Goal: Information Seeking & Learning: Learn about a topic

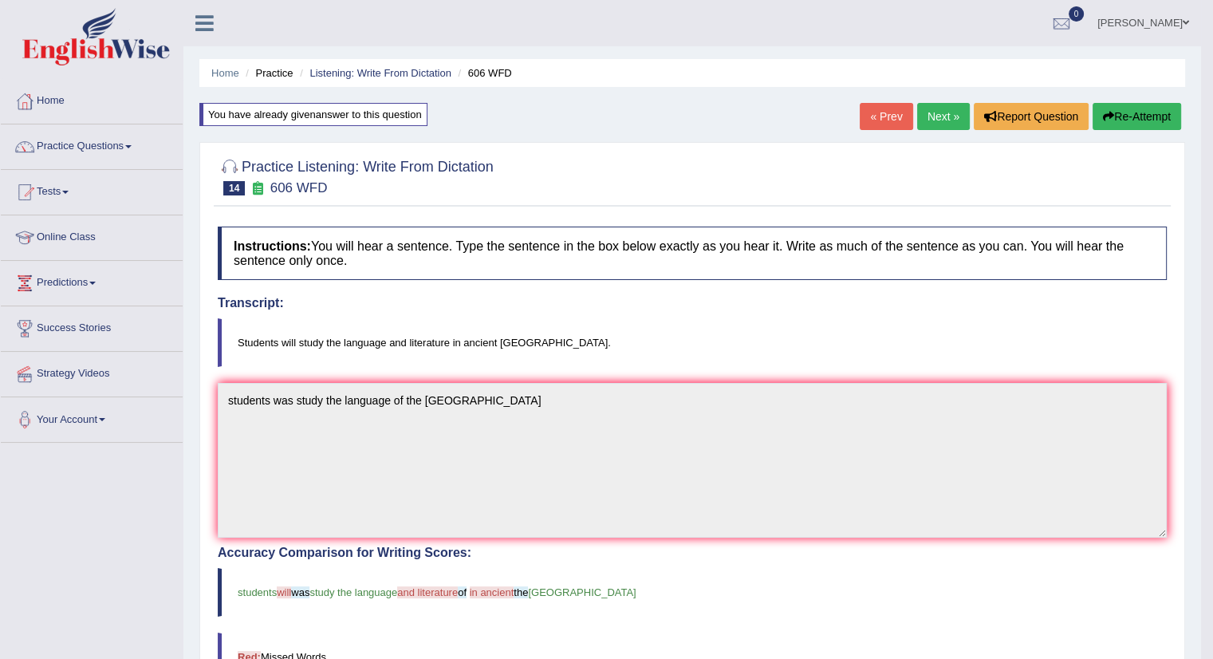
click at [937, 119] on link "Next »" at bounding box center [943, 116] width 53 height 27
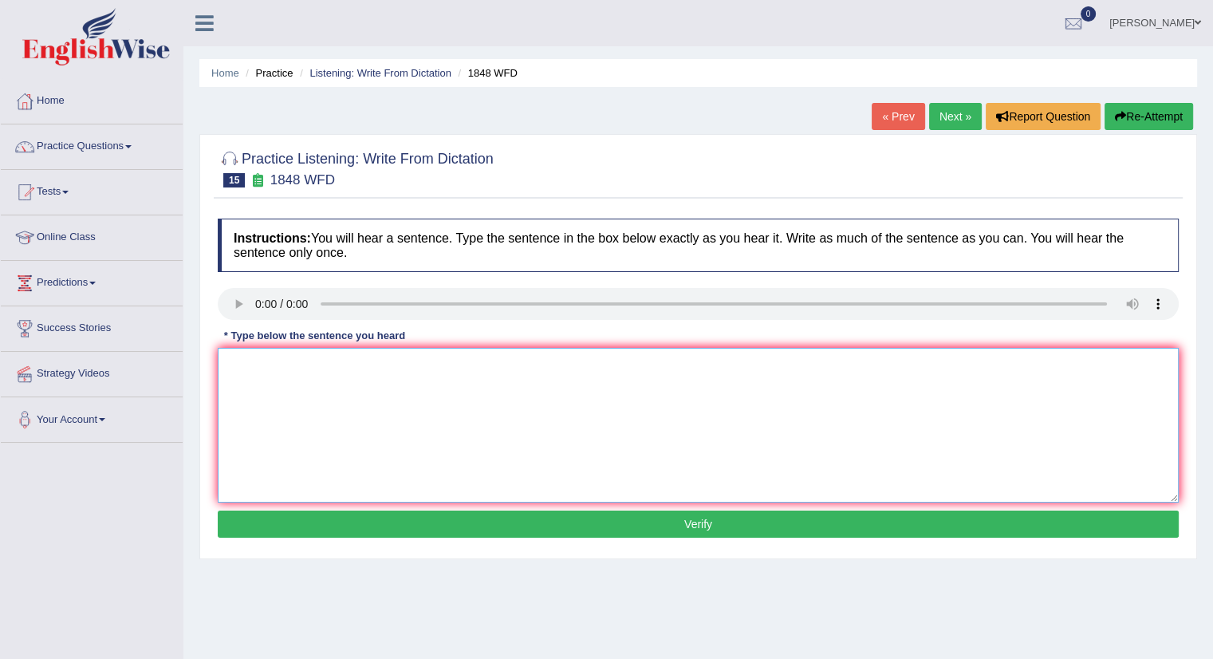
click at [274, 377] on textarea at bounding box center [698, 425] width 961 height 155
click at [236, 364] on textarea "indentification to involve" at bounding box center [698, 425] width 961 height 155
click at [348, 364] on textarea "identification to involve" at bounding box center [698, 425] width 961 height 155
type textarea "identification to involve"
click at [680, 521] on button "Verify" at bounding box center [698, 523] width 961 height 27
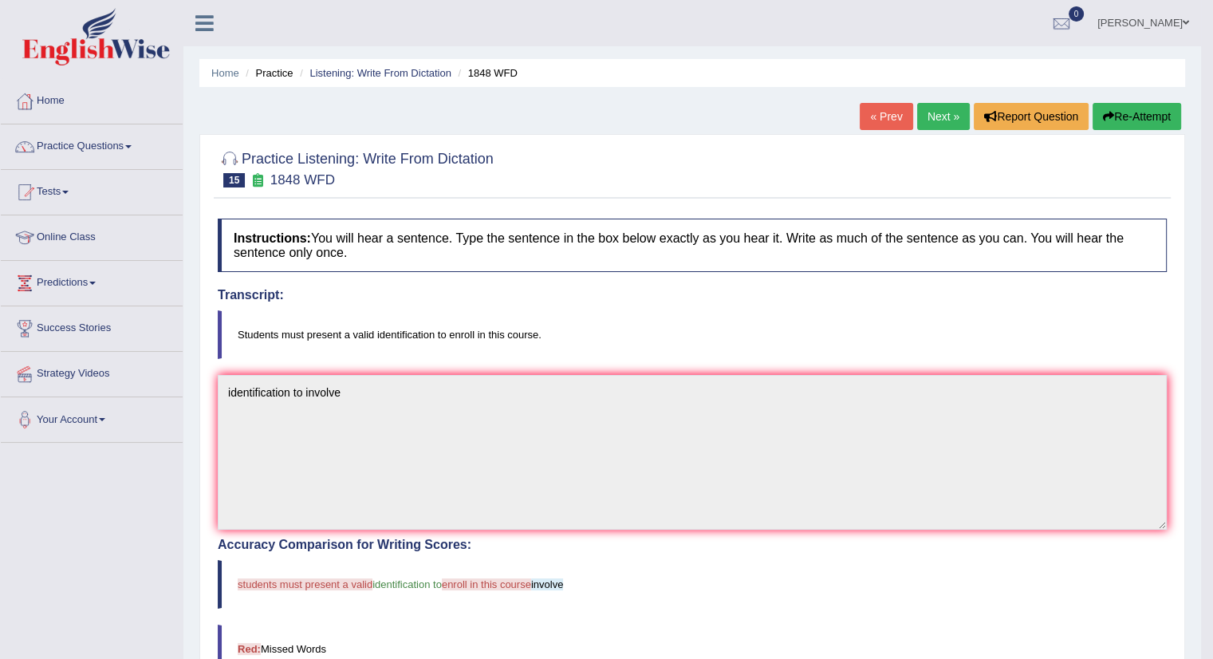
click at [954, 113] on link "Next »" at bounding box center [943, 116] width 53 height 27
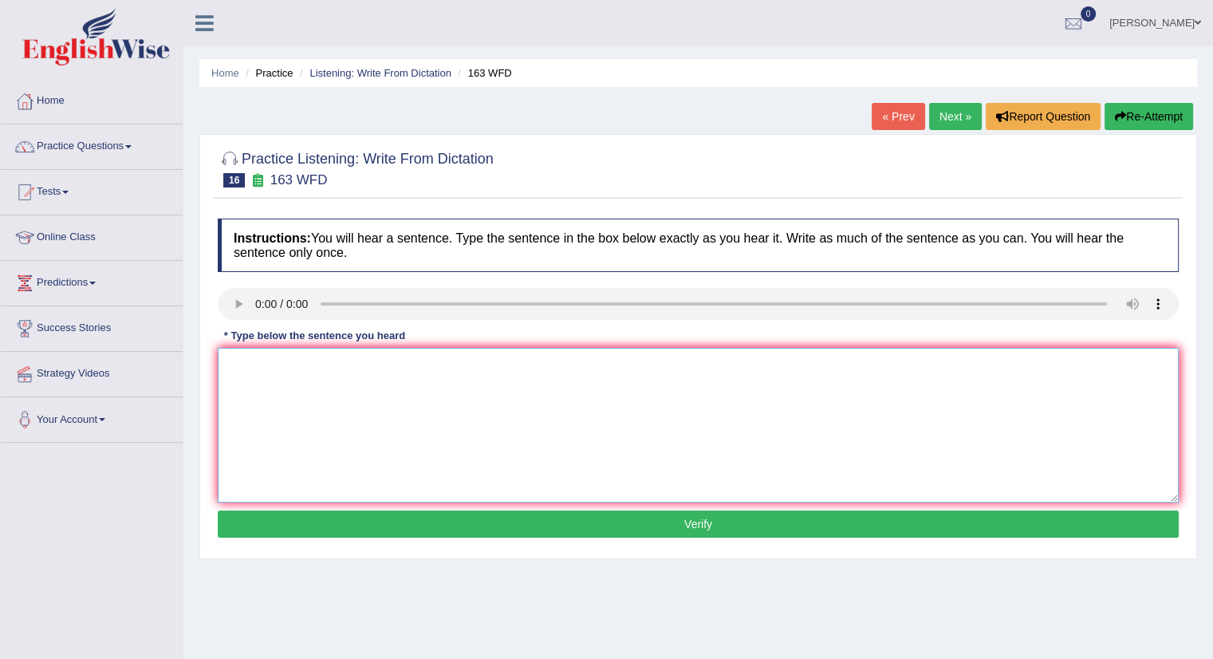
click at [287, 376] on textarea at bounding box center [698, 425] width 961 height 155
type textarea "a numbe of assignment was submited to the confence"
click at [638, 530] on button "Verify" at bounding box center [698, 523] width 961 height 27
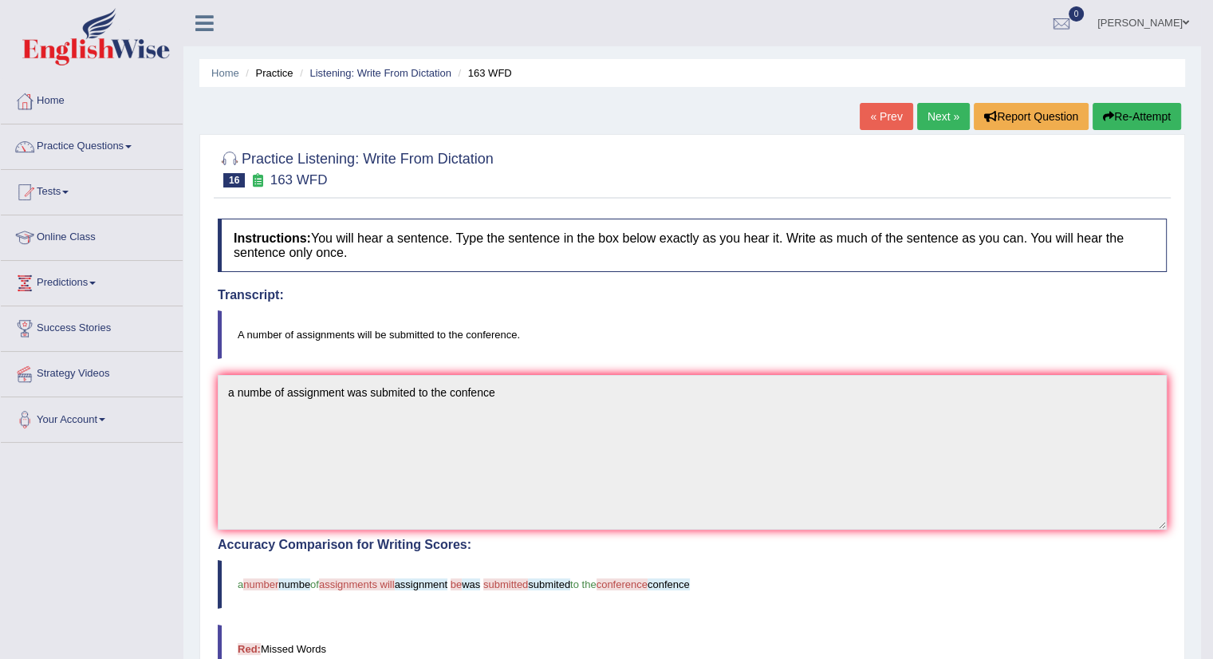
click at [1119, 111] on button "Re-Attempt" at bounding box center [1136, 116] width 88 height 27
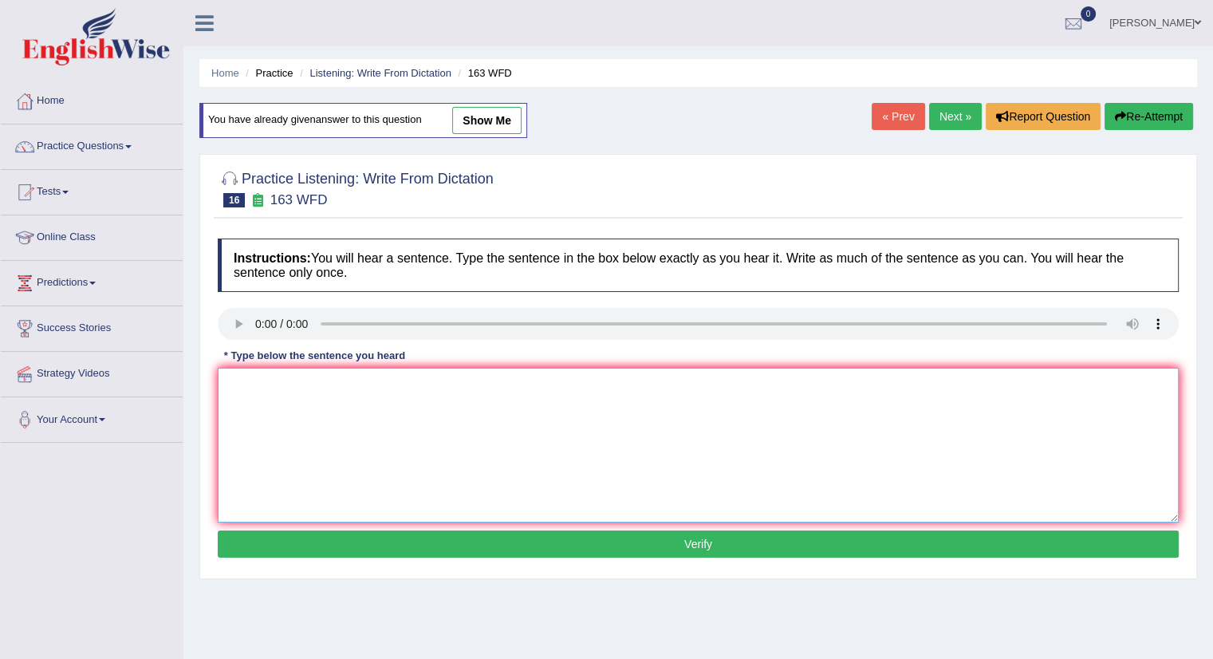
click at [238, 377] on textarea at bounding box center [698, 445] width 961 height 155
type textarea "a number of assignments will be submitted to the conference"
click at [570, 547] on button "Verify" at bounding box center [698, 543] width 961 height 27
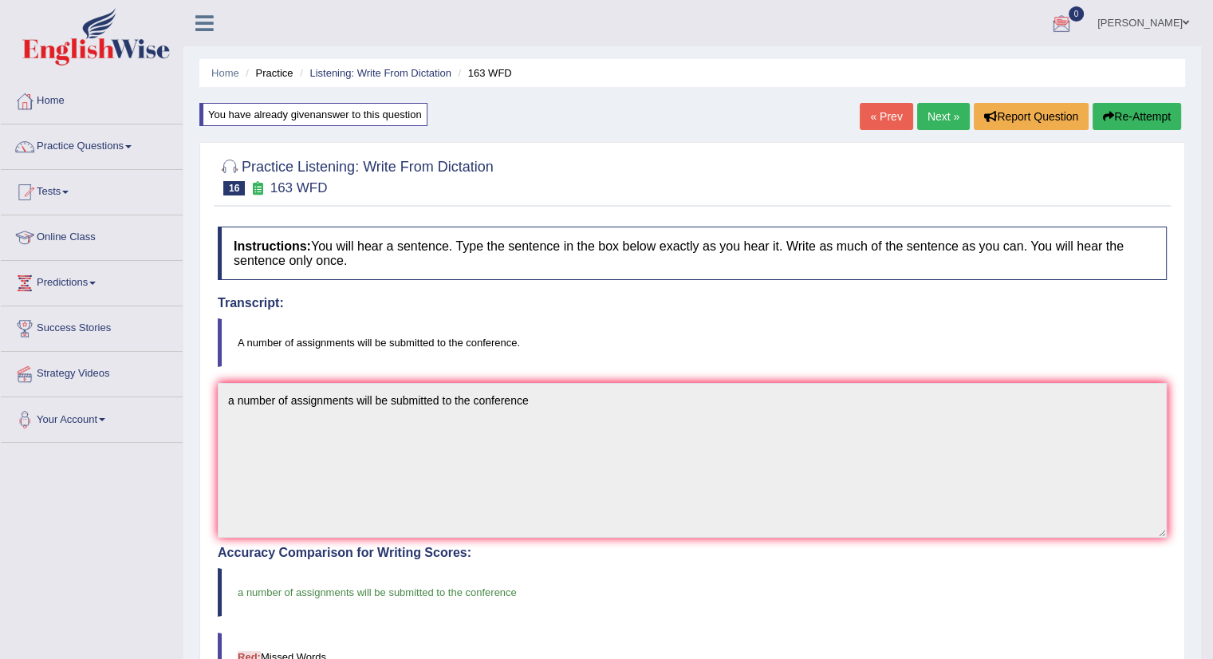
click at [944, 117] on link "Next »" at bounding box center [943, 116] width 53 height 27
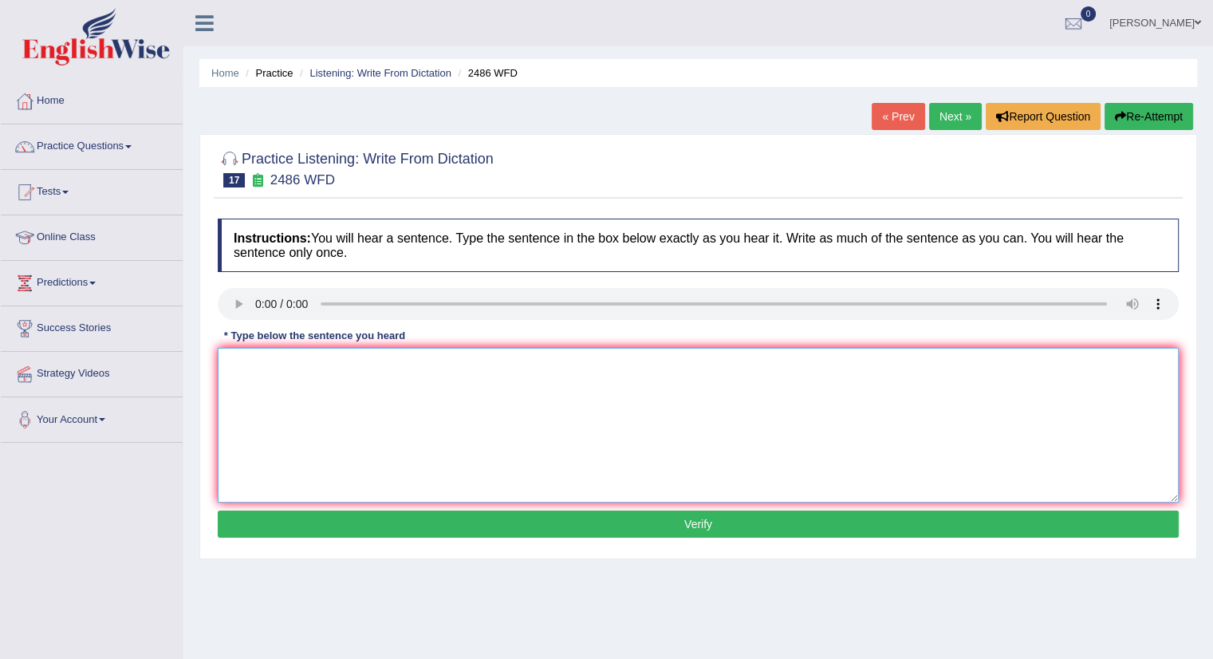
click at [287, 406] on textarea at bounding box center [698, 425] width 961 height 155
click at [271, 362] on textarea "it is quite clear the expre" at bounding box center [698, 425] width 961 height 155
click at [348, 360] on textarea "it is quiet clear the expre" at bounding box center [698, 425] width 961 height 155
type textarea "it is quiet clear the expression of the world"
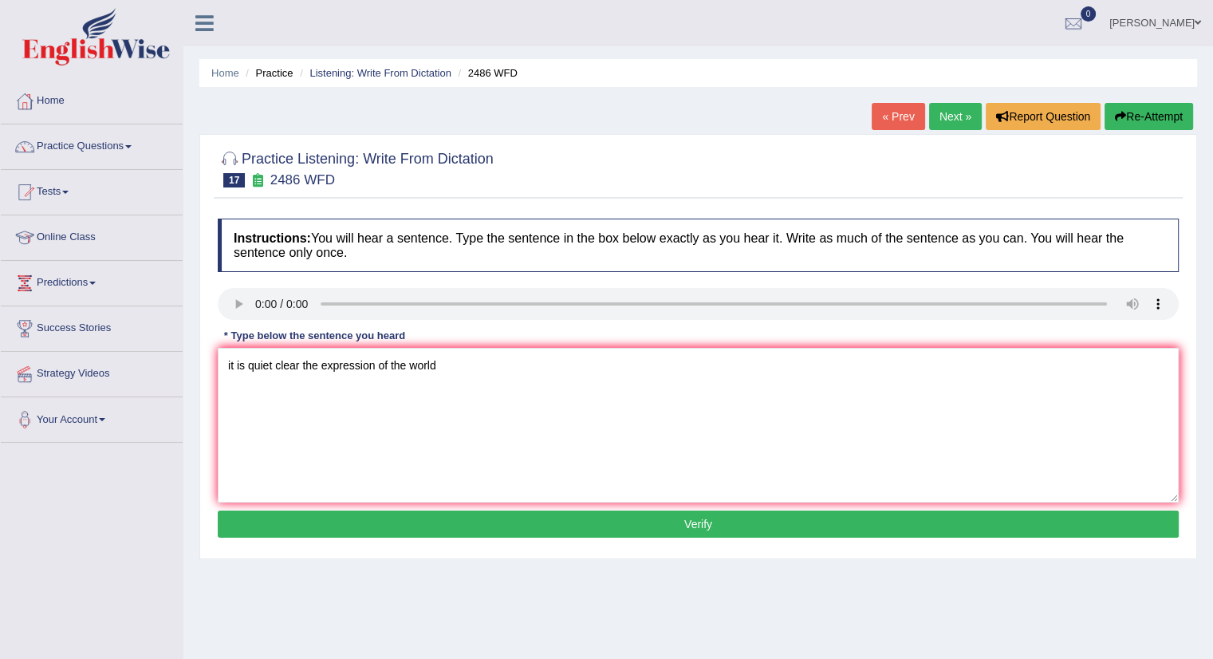
click at [632, 522] on button "Verify" at bounding box center [698, 523] width 961 height 27
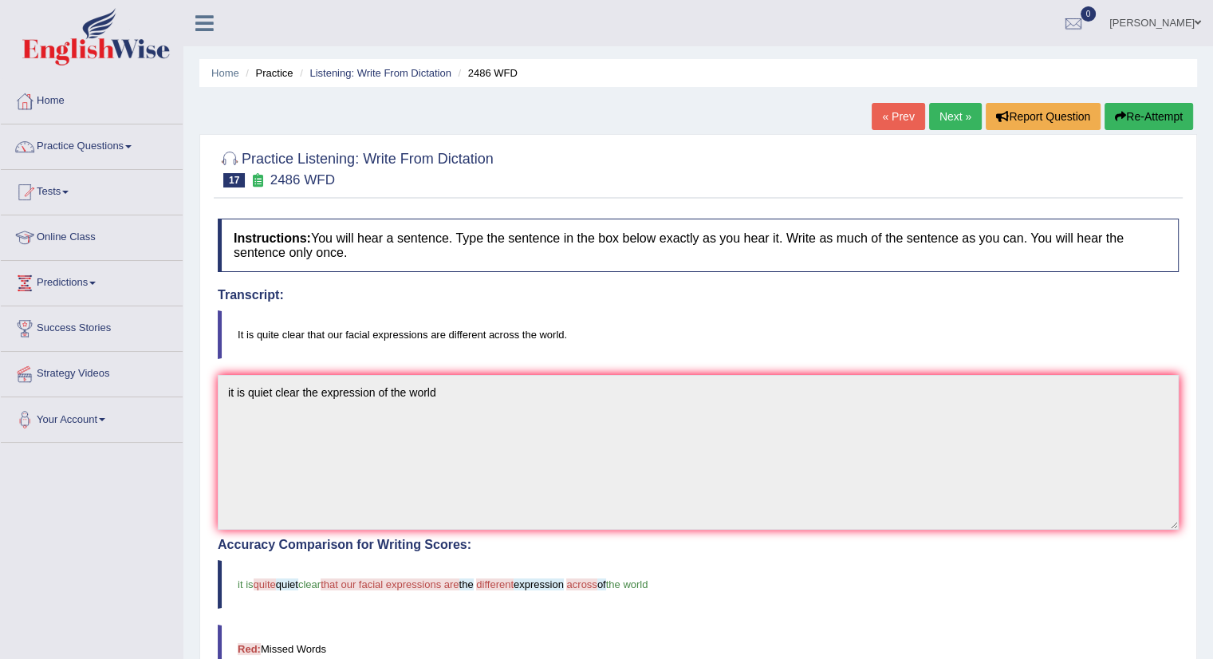
click at [955, 123] on link "Next »" at bounding box center [955, 116] width 53 height 27
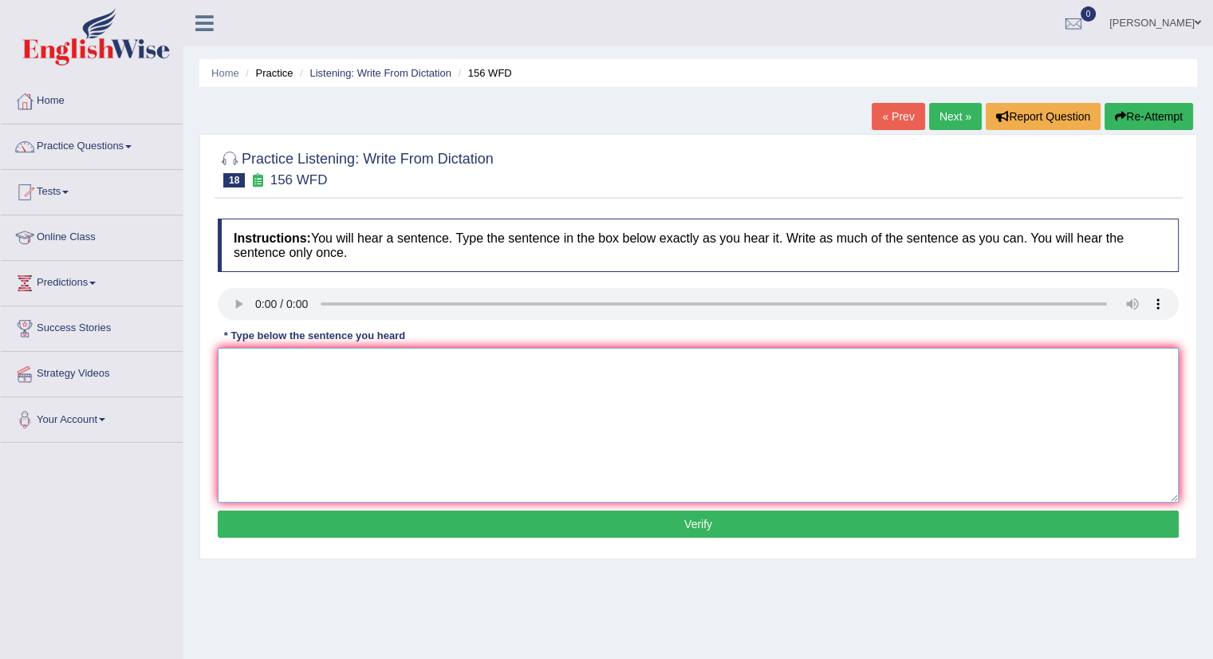
click at [243, 348] on textarea at bounding box center [698, 425] width 961 height 155
type textarea "silents view by tomorow"
click at [549, 529] on button "Verify" at bounding box center [698, 523] width 961 height 27
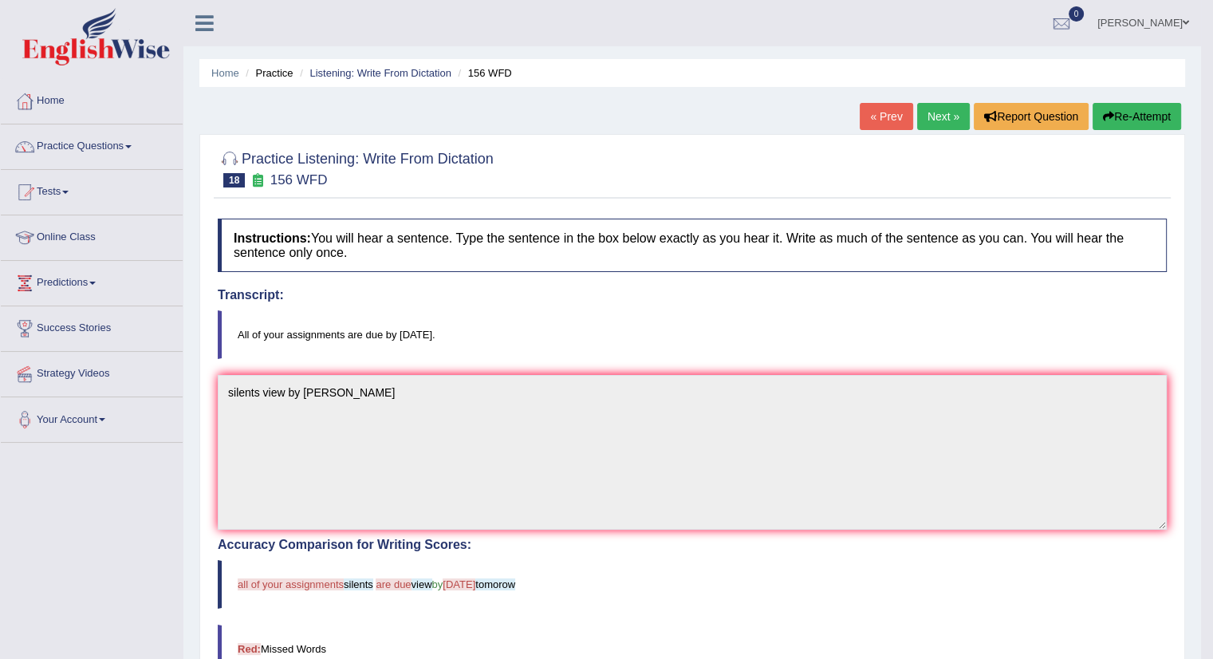
click at [1114, 116] on button "Re-Attempt" at bounding box center [1136, 116] width 88 height 27
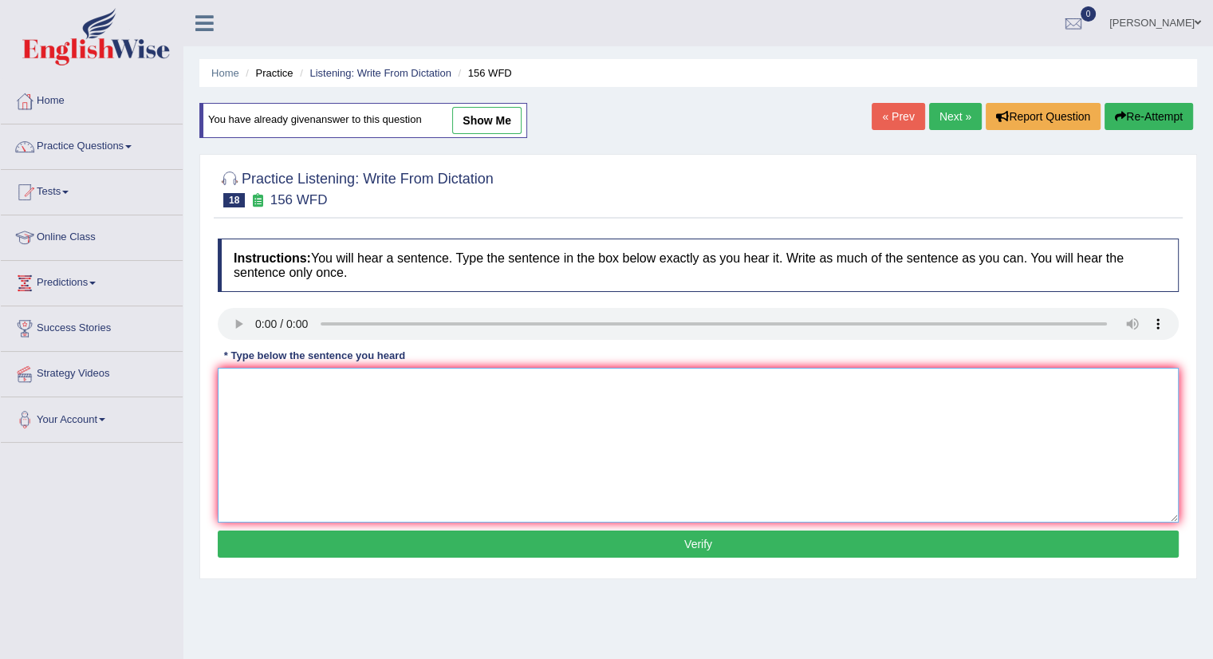
click at [344, 399] on textarea at bounding box center [698, 445] width 961 height 155
type textarea "all your assignment assignments are view by [DATE]"
click at [622, 544] on button "Verify" at bounding box center [698, 543] width 961 height 27
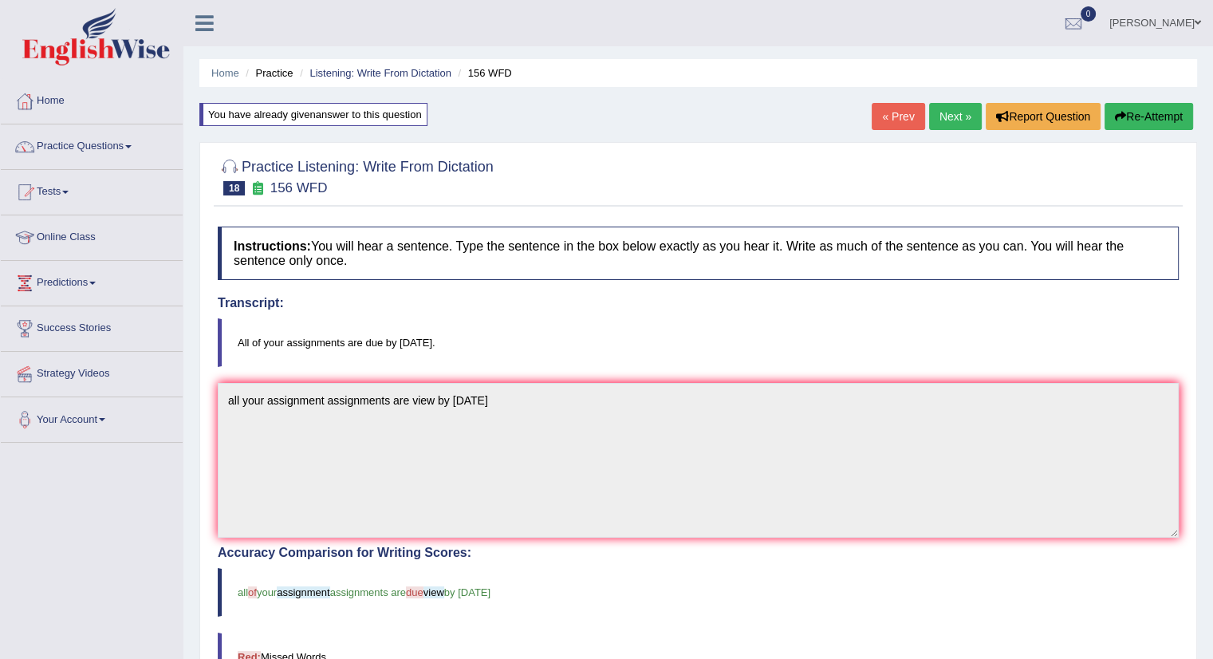
click at [954, 109] on link "Next »" at bounding box center [955, 116] width 53 height 27
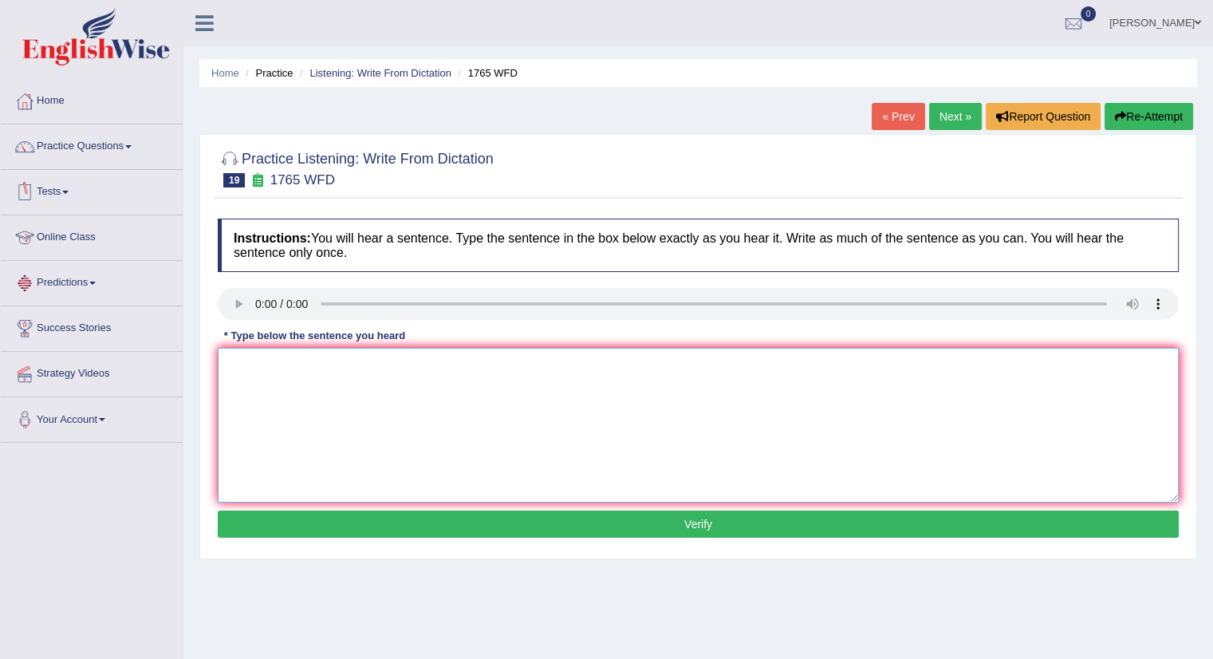
click at [255, 369] on textarea at bounding box center [698, 425] width 961 height 155
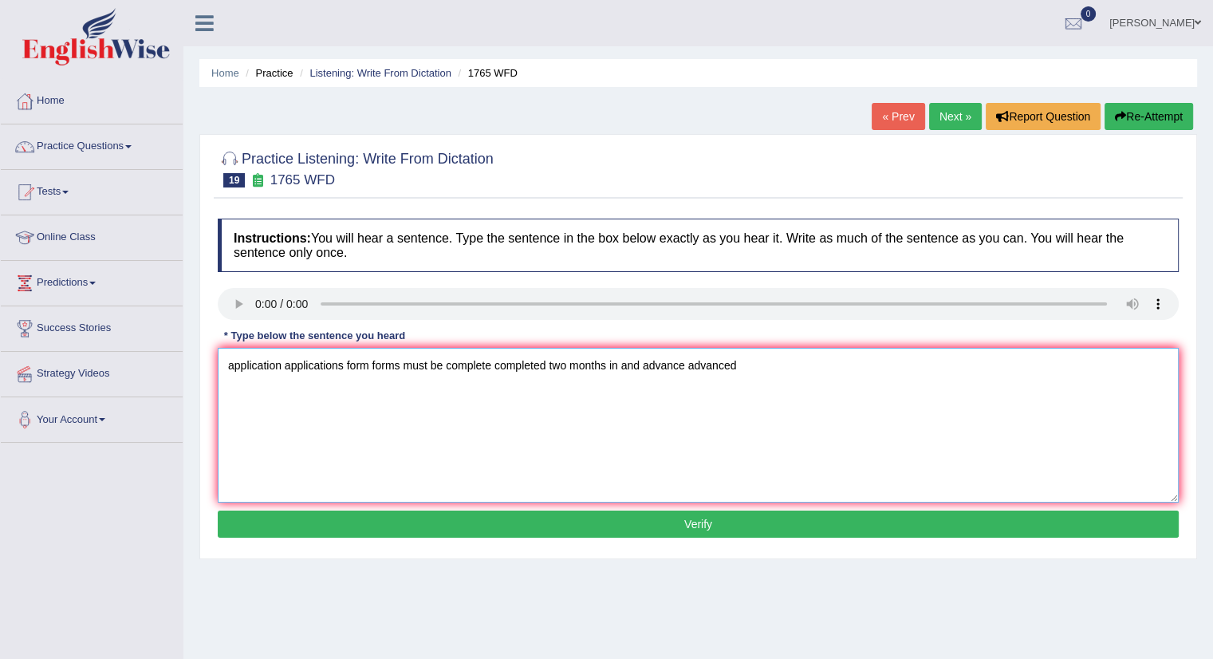
type textarea "application applications form forms must be complete completed two months in an…"
click at [742, 521] on button "Verify" at bounding box center [698, 523] width 961 height 27
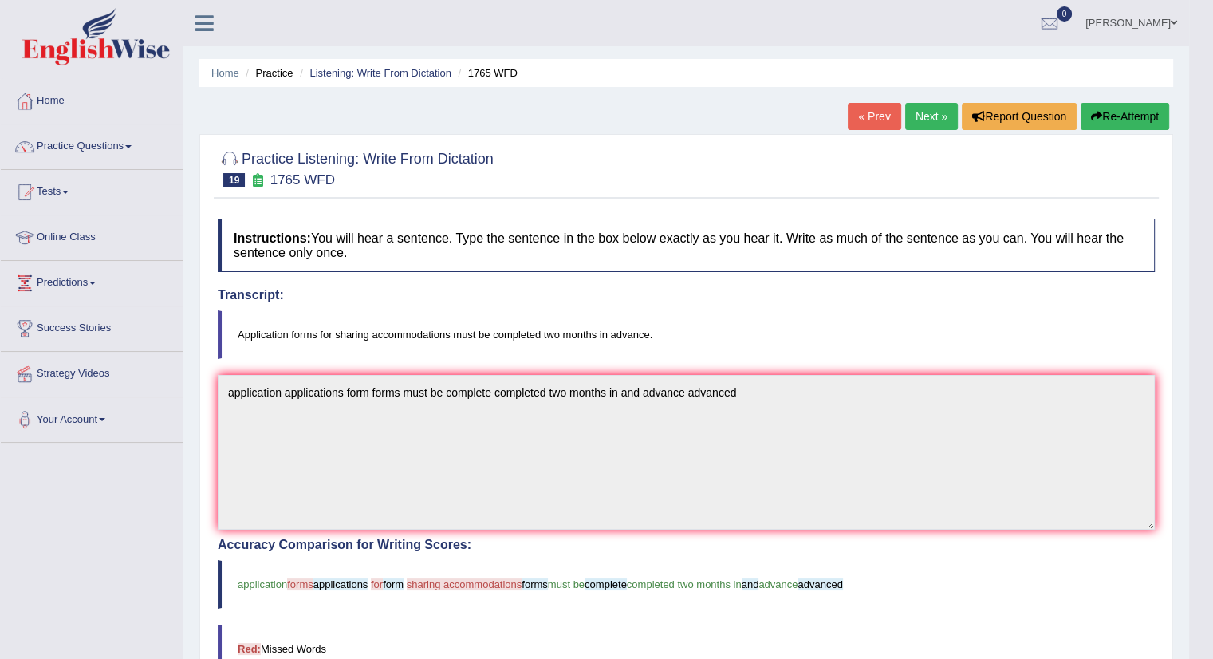
click at [923, 118] on link "Next »" at bounding box center [931, 116] width 53 height 27
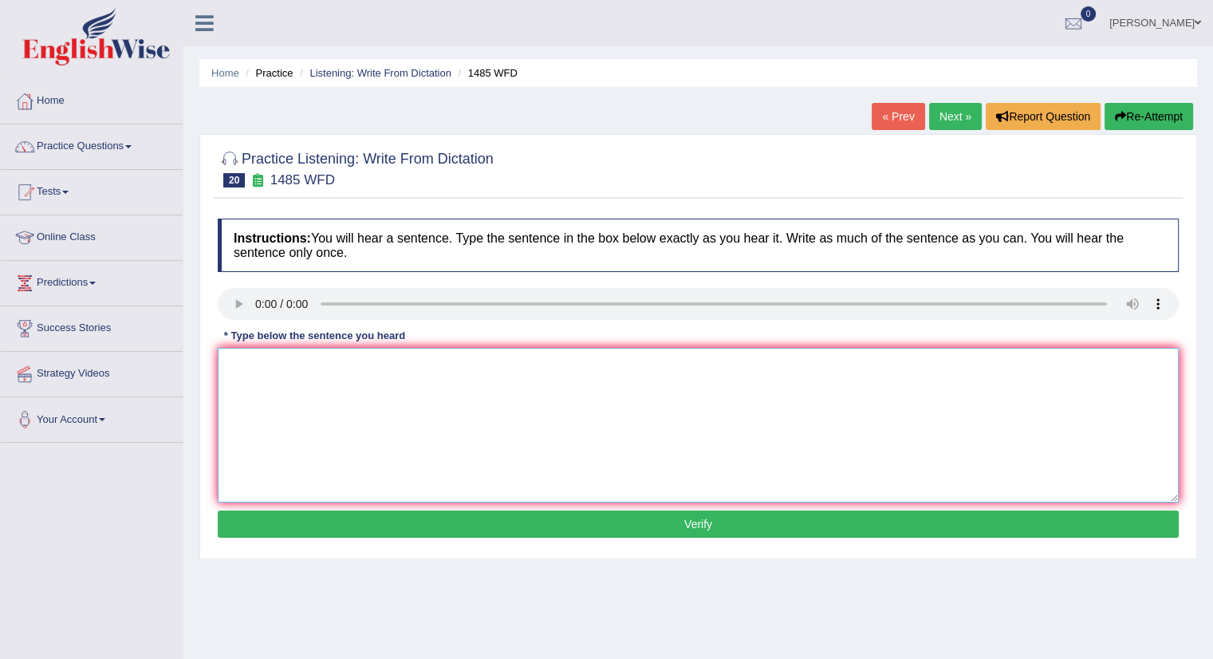
click at [299, 368] on textarea at bounding box center [698, 425] width 961 height 155
type textarea "course courses work works to explore the subject subjetcs"
click at [577, 526] on button "Verify" at bounding box center [698, 523] width 961 height 27
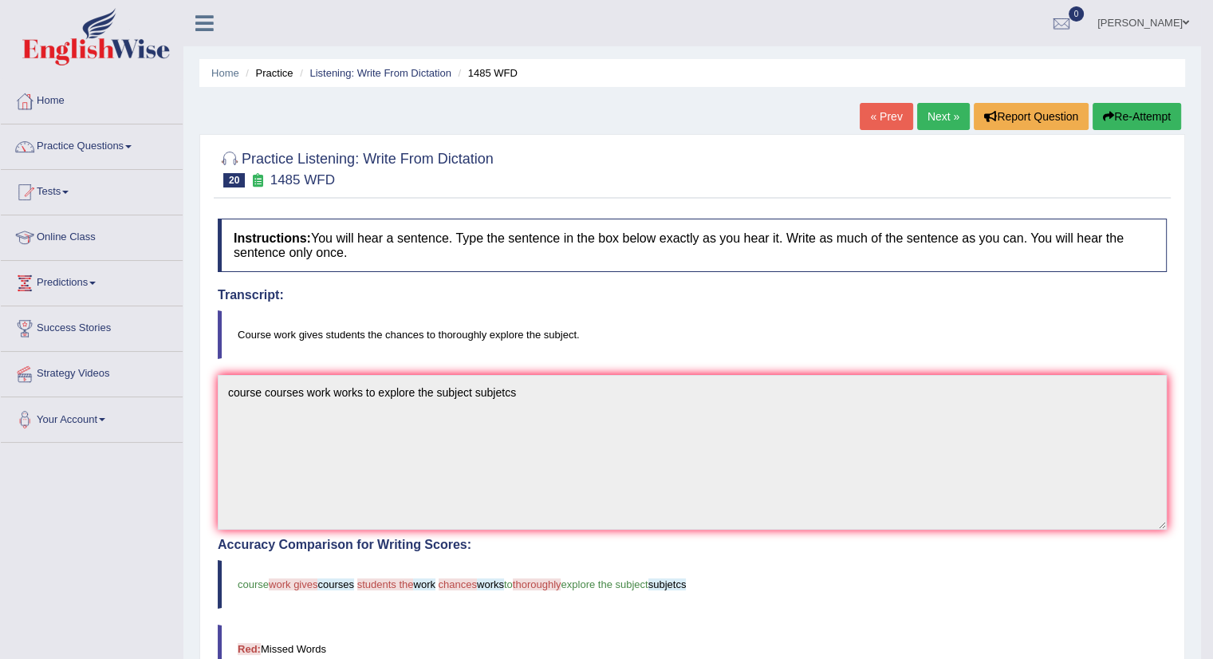
click at [938, 122] on link "Next »" at bounding box center [943, 116] width 53 height 27
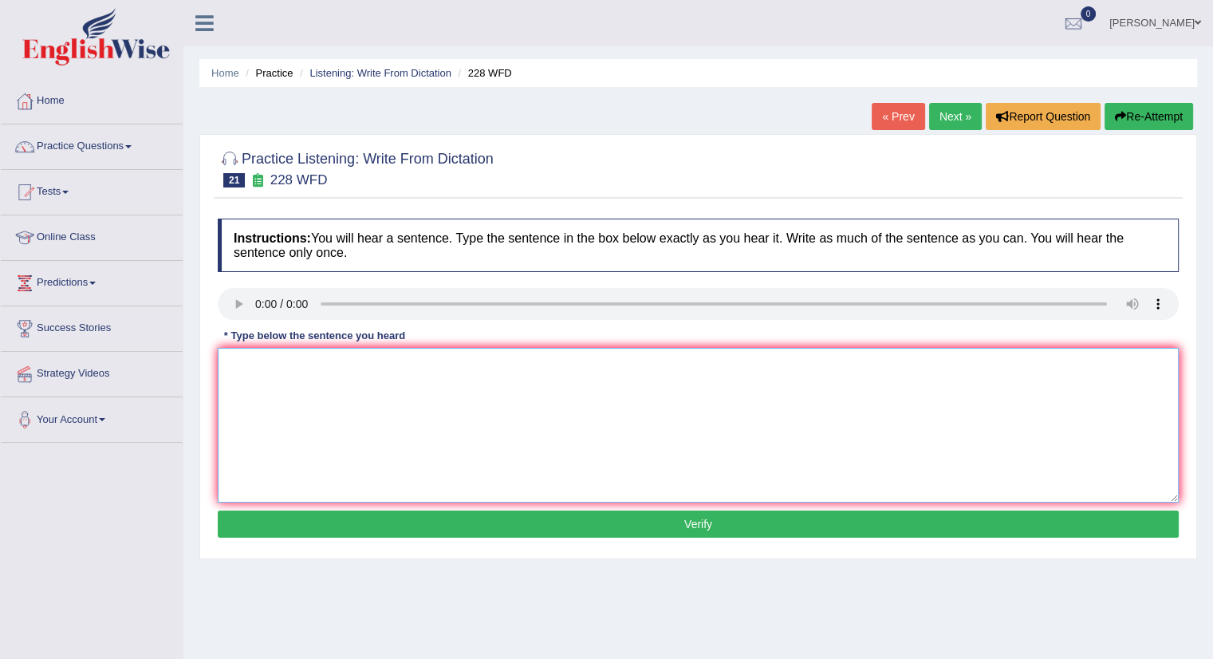
click at [290, 366] on textarea at bounding box center [698, 425] width 961 height 155
type textarea "computer science was become a popular degree course"
click at [596, 530] on button "Verify" at bounding box center [698, 523] width 961 height 27
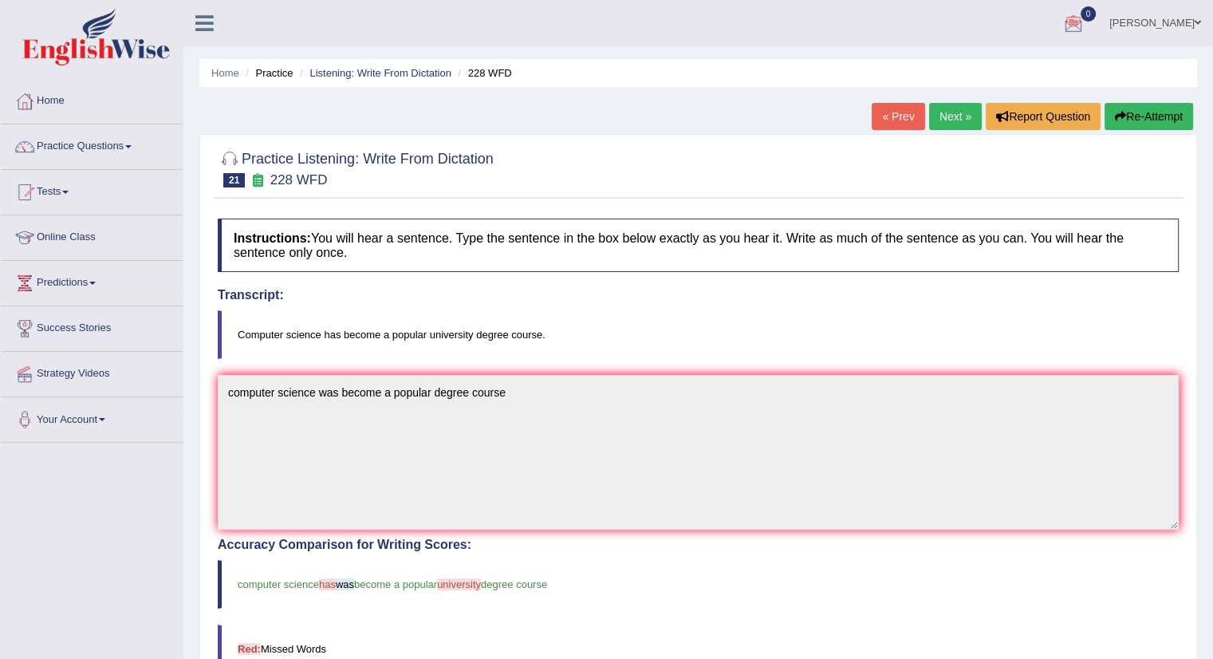
click at [957, 119] on link "Next »" at bounding box center [955, 116] width 53 height 27
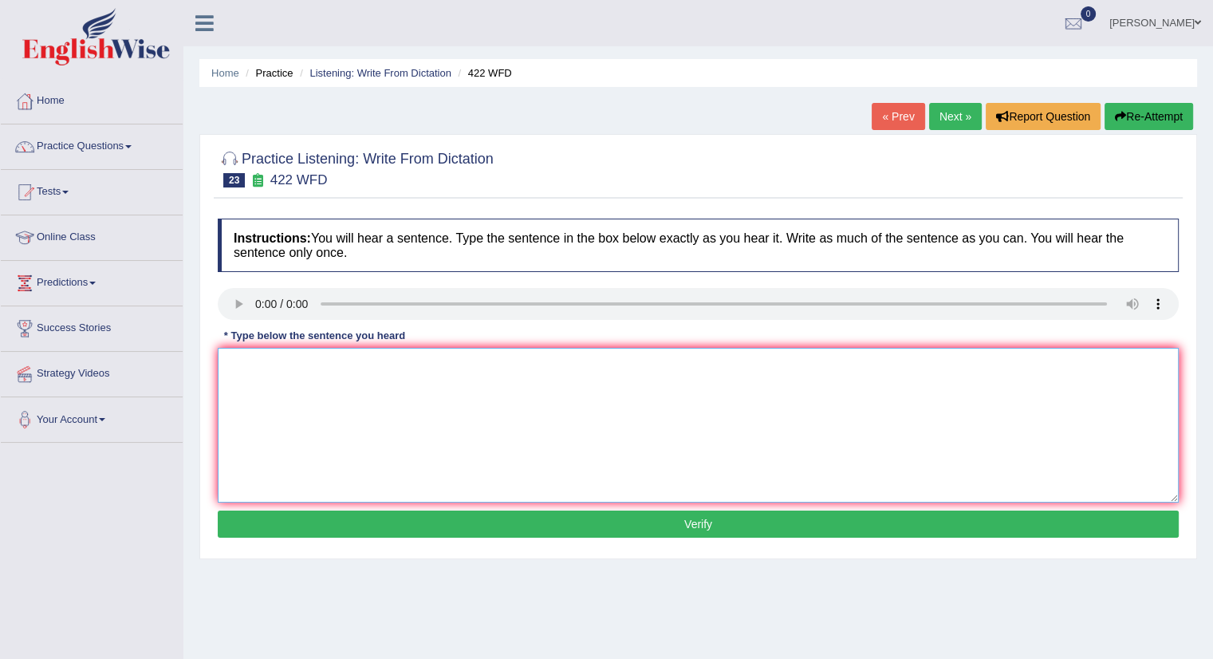
click at [272, 362] on textarea at bounding box center [698, 425] width 961 height 155
type textarea "the most important importants detail details in this urgument are missing missi…"
click at [728, 527] on button "Verify" at bounding box center [698, 523] width 961 height 27
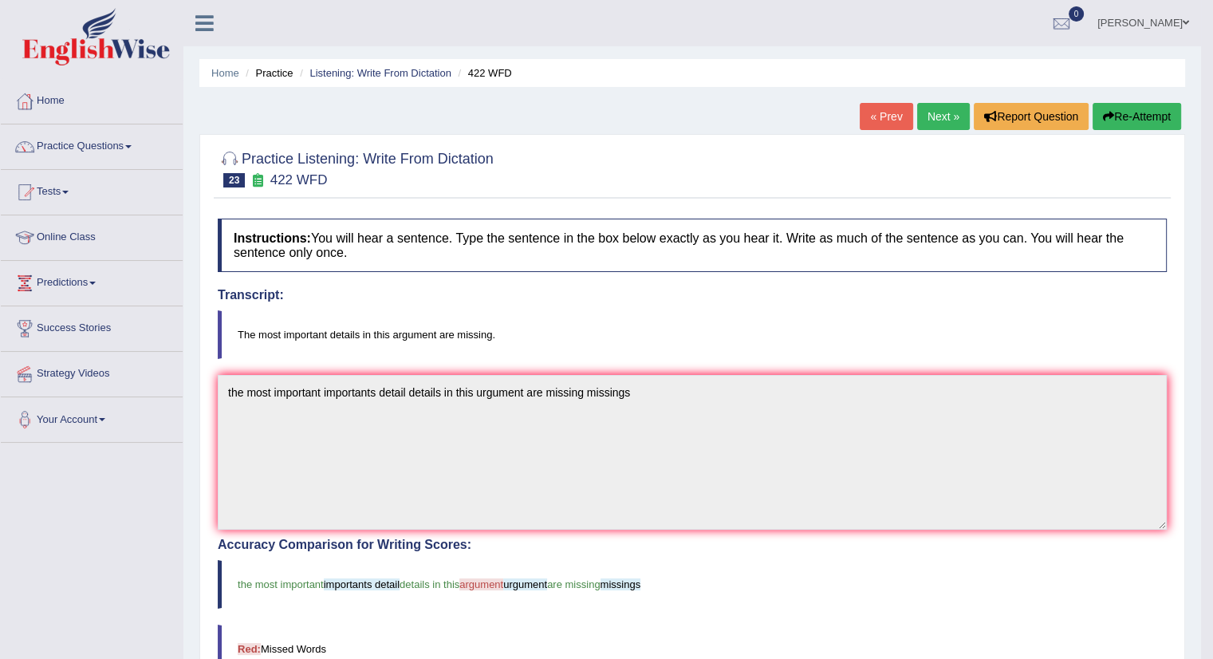
click at [934, 119] on link "Next »" at bounding box center [943, 116] width 53 height 27
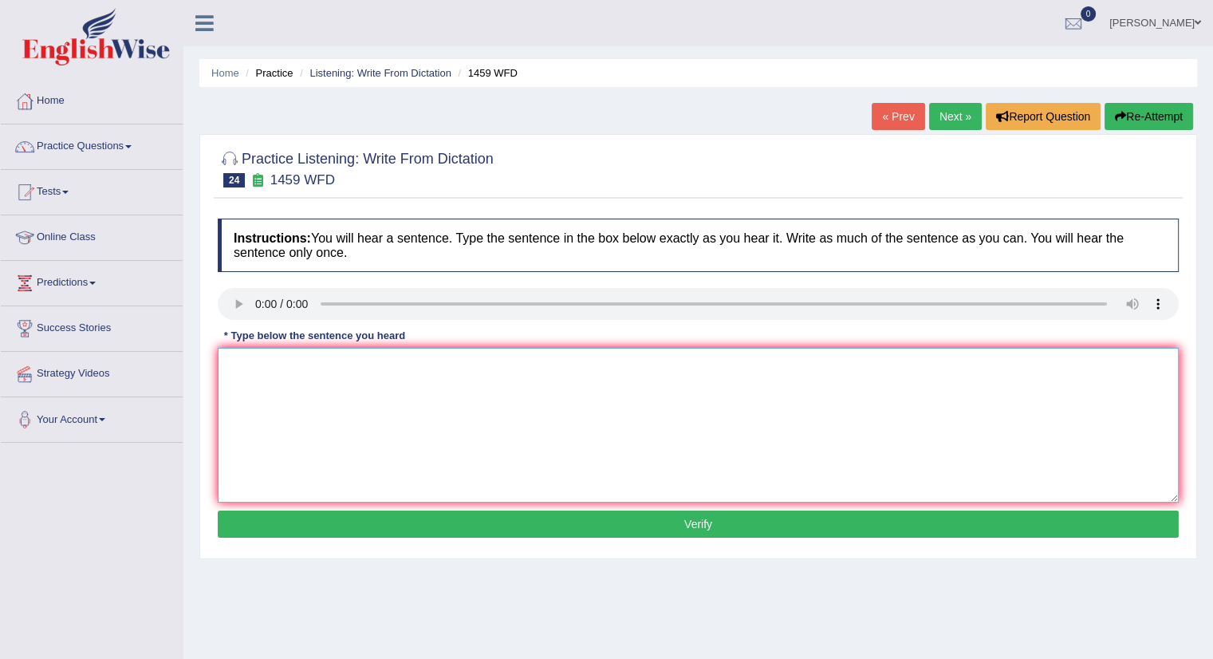
click at [262, 358] on textarea at bounding box center [698, 425] width 961 height 155
click at [564, 364] on textarea "or exeperement experements and procedure procedures are in labaratory" at bounding box center [698, 425] width 961 height 155
click at [600, 368] on textarea "or exeperement experements and procedure procedures are in laboratory" at bounding box center [698, 425] width 961 height 155
type textarea "or exeperement experements and procedure procedures are in laboratory in manual"
click at [622, 517] on button "Verify" at bounding box center [698, 523] width 961 height 27
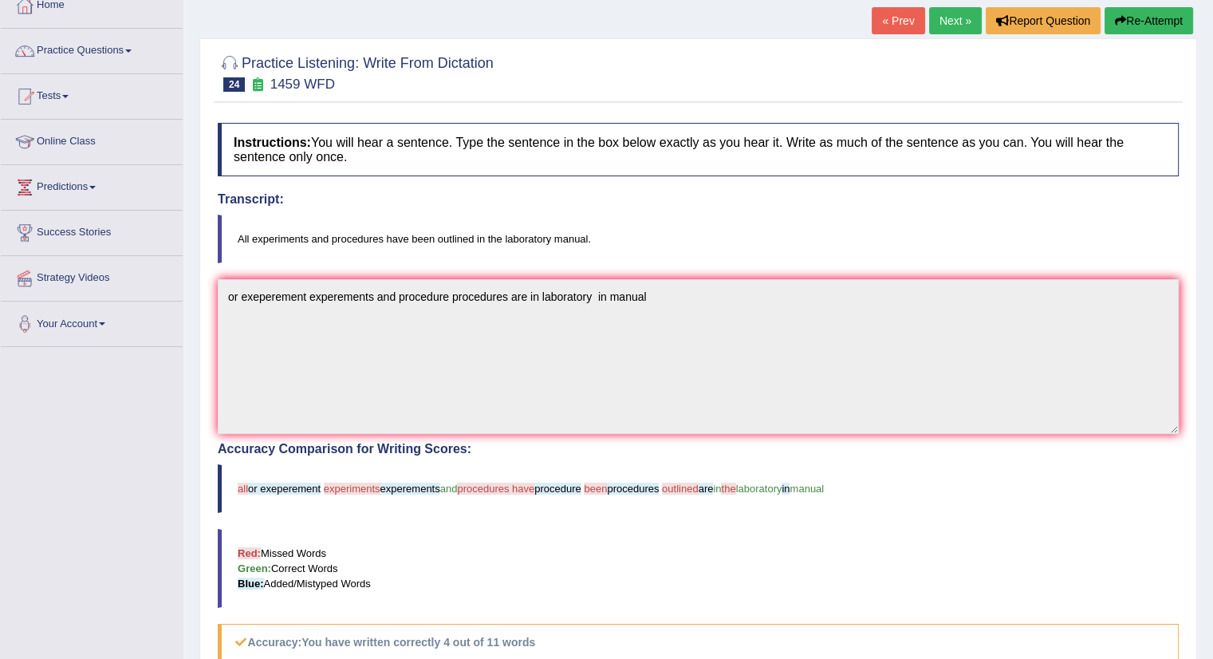
scroll to position [64, 0]
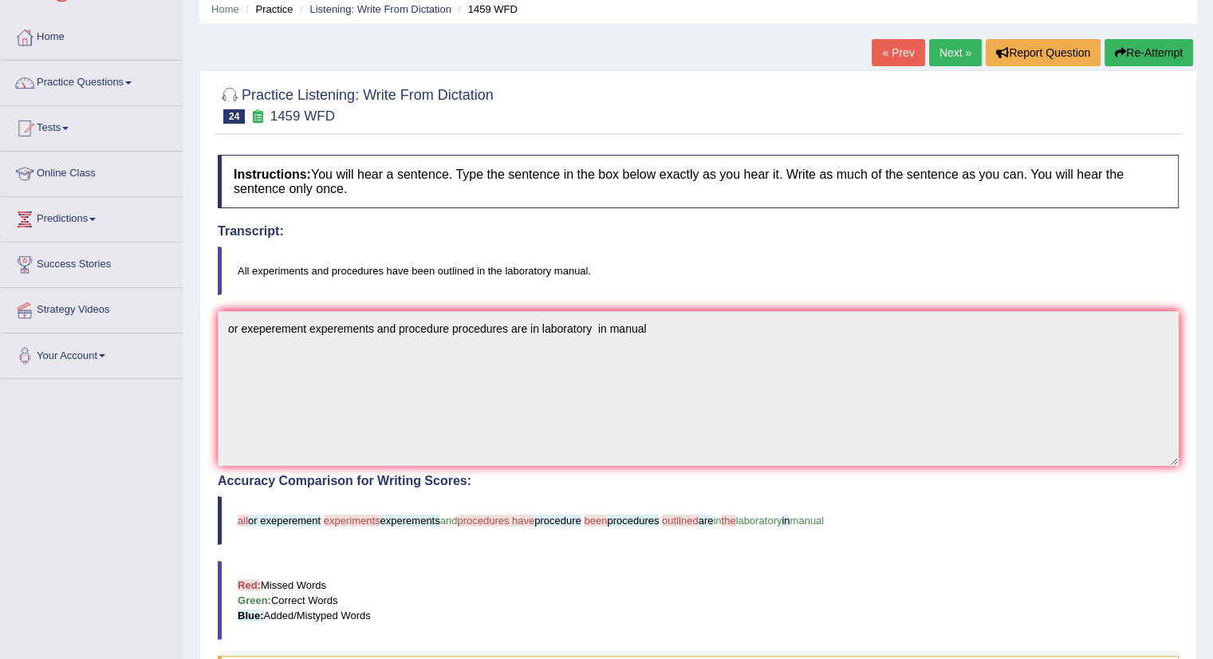
click at [1131, 52] on button "Re-Attempt" at bounding box center [1148, 52] width 88 height 27
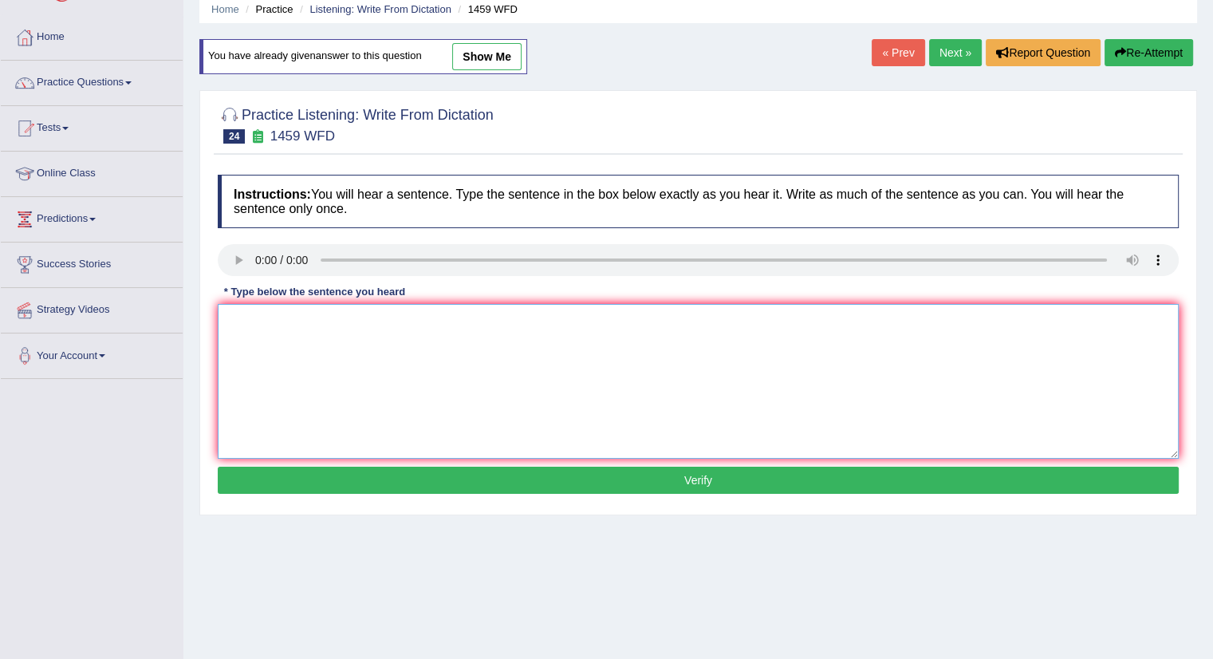
click at [358, 361] on textarea at bounding box center [698, 381] width 961 height 155
click at [258, 338] on textarea at bounding box center [698, 381] width 961 height 155
click at [386, 327] on textarea "all experiment experiments" at bounding box center [698, 381] width 961 height 155
click at [386, 327] on textarea "all experiment experiments and" at bounding box center [698, 381] width 961 height 155
type textarea "all experiment experiments and procedure procedure labarotory manual"
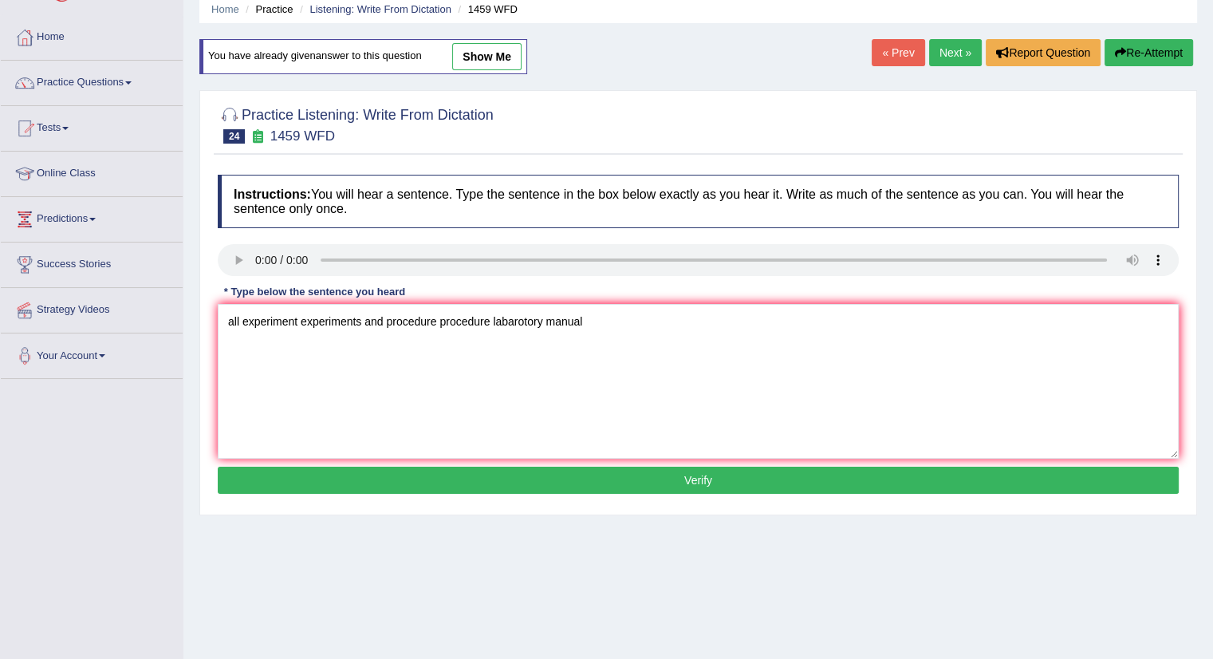
click at [614, 477] on button "Verify" at bounding box center [698, 479] width 961 height 27
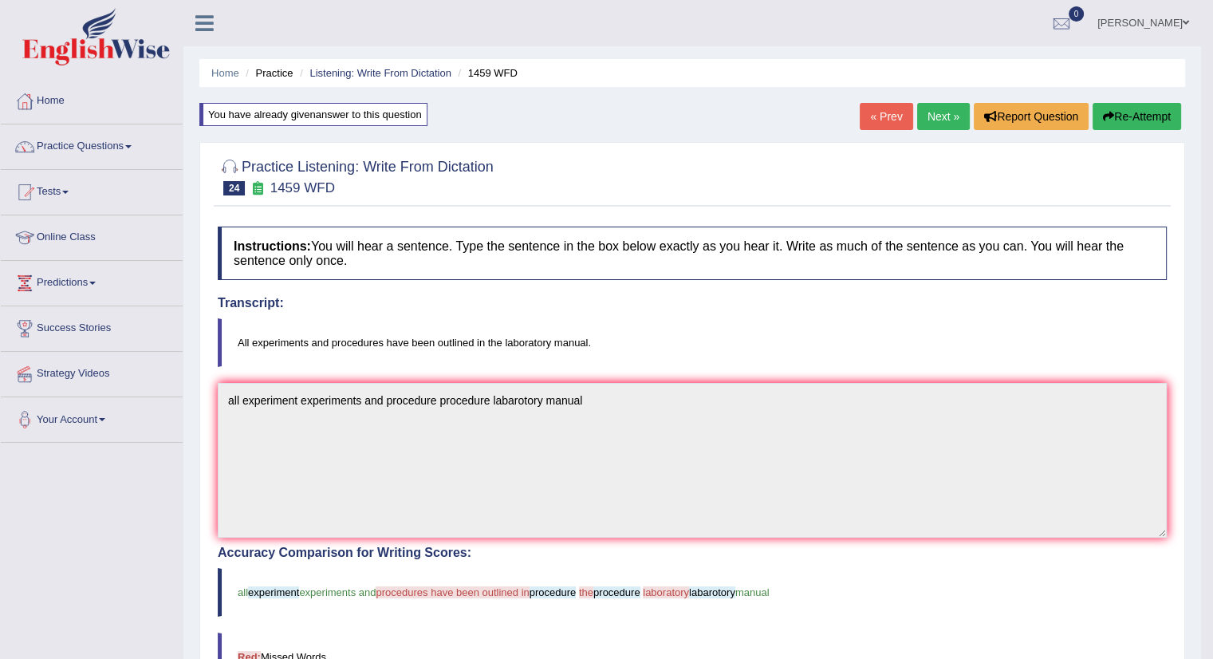
click at [941, 122] on link "Next »" at bounding box center [943, 116] width 53 height 27
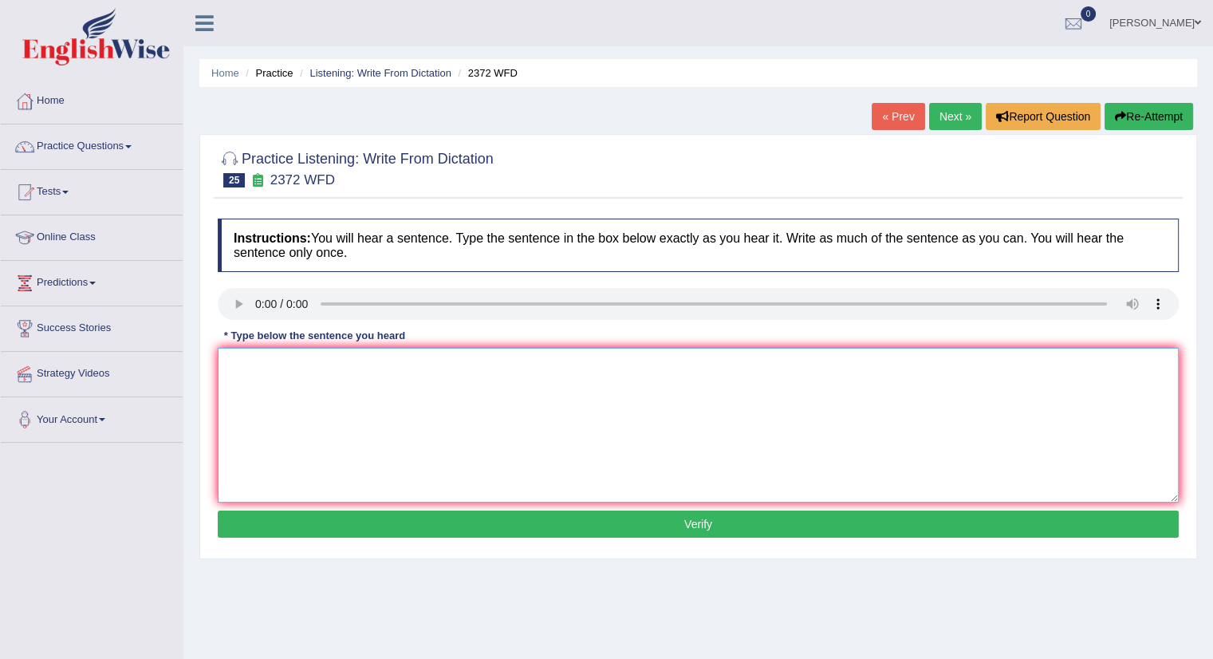
click at [269, 372] on textarea at bounding box center [698, 425] width 961 height 155
type textarea "we must end this assignment assignments by the end of this semister semisters"
click at [711, 524] on button "Verify" at bounding box center [698, 523] width 961 height 27
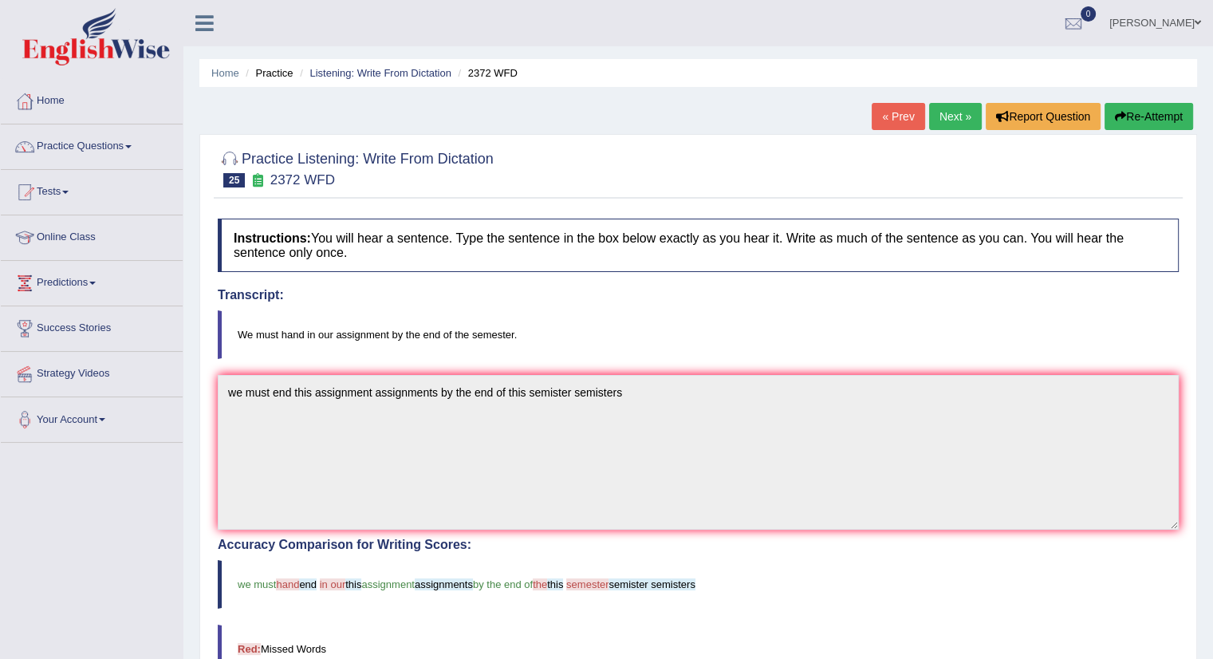
click at [942, 116] on link "Next »" at bounding box center [955, 116] width 53 height 27
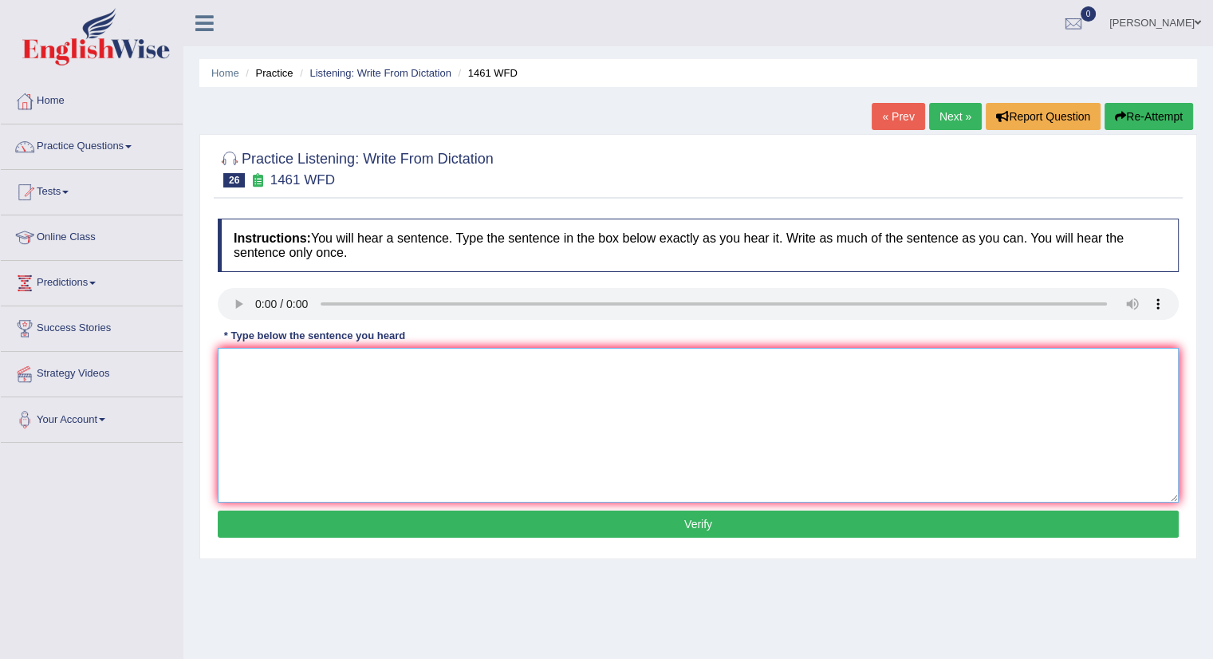
click at [332, 381] on textarea at bounding box center [698, 425] width 961 height 155
type textarea "my sister run a business about small toy toys"
click at [790, 529] on button "Verify" at bounding box center [698, 523] width 961 height 27
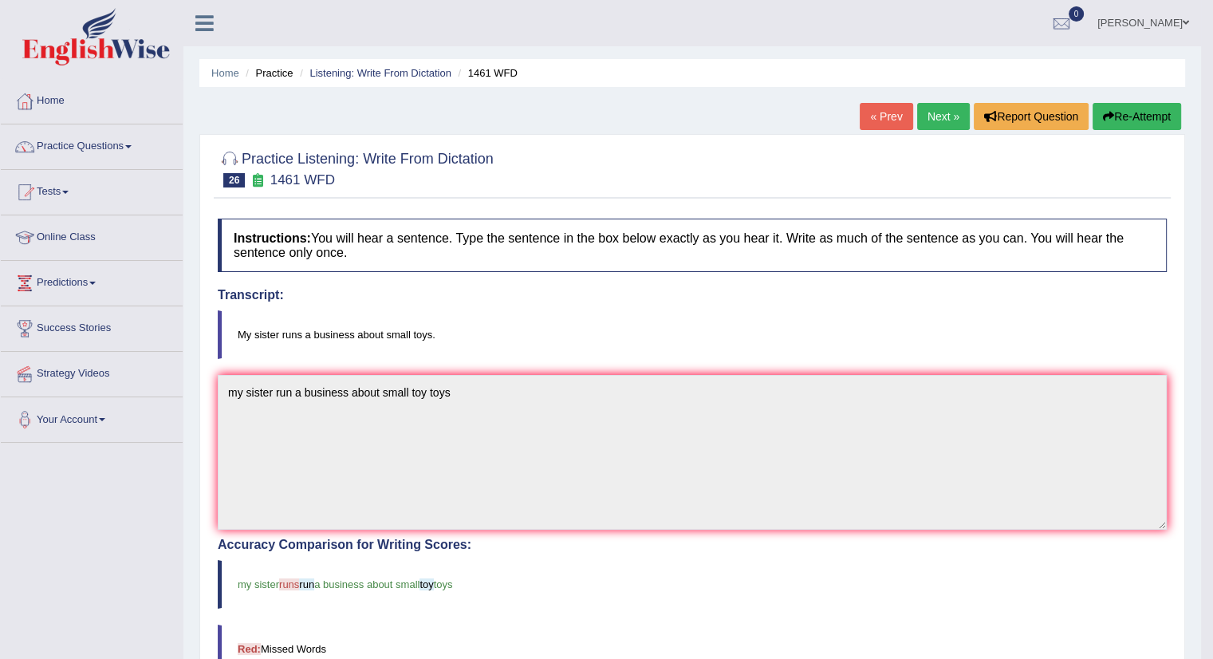
click at [935, 122] on link "Next »" at bounding box center [943, 116] width 53 height 27
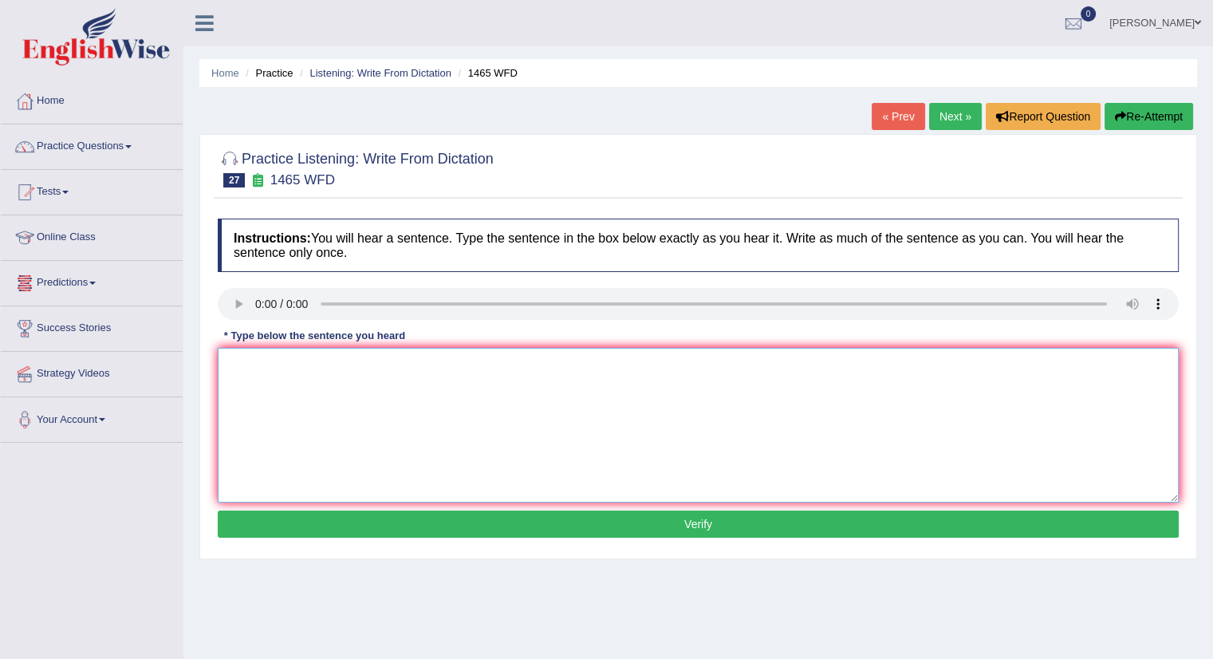
click at [262, 363] on textarea at bounding box center [698, 425] width 961 height 155
type textarea "o"
type textarea "you can find the complete completed form at the website"
click at [556, 517] on button "Verify" at bounding box center [698, 523] width 961 height 27
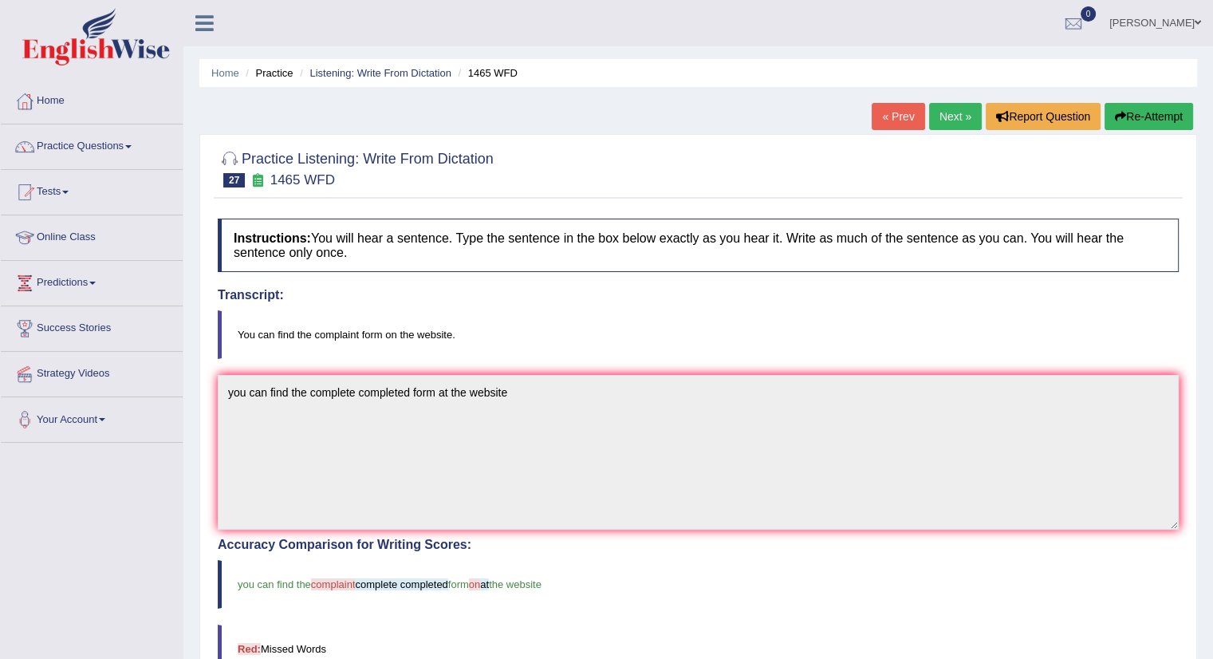
click at [960, 116] on link "Next »" at bounding box center [955, 116] width 53 height 27
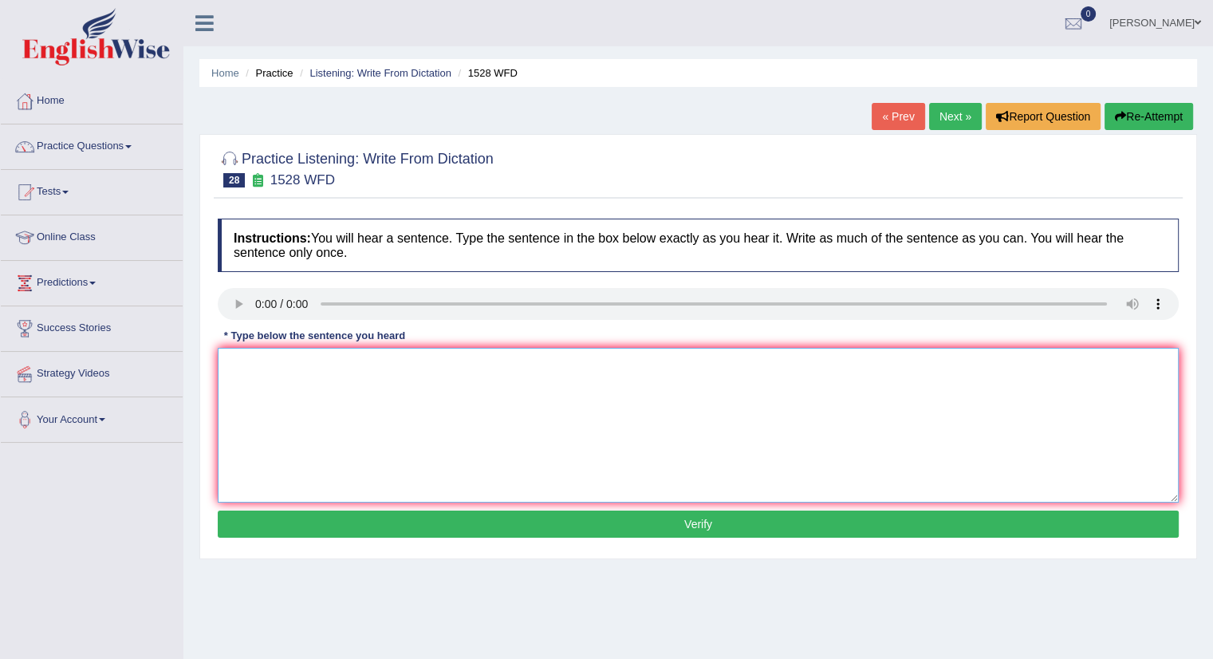
click at [254, 374] on textarea at bounding box center [698, 425] width 961 height 155
type textarea "we are looking a method and engaging engagings"
click at [663, 523] on button "Verify" at bounding box center [698, 523] width 961 height 27
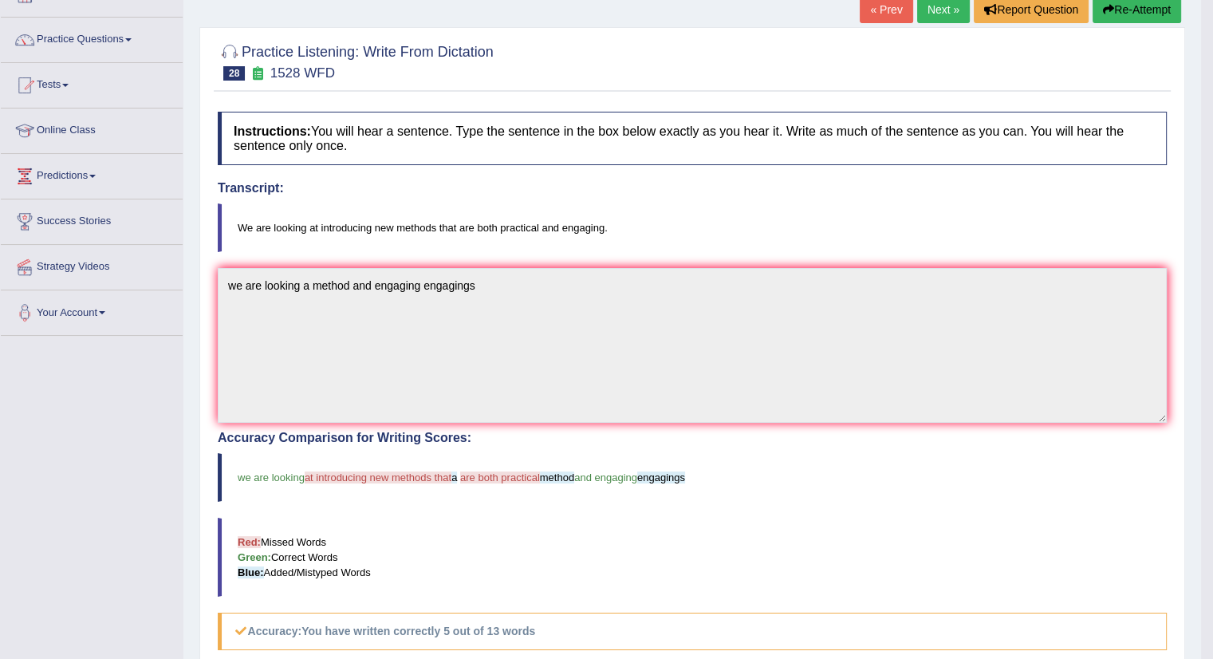
scroll to position [64, 0]
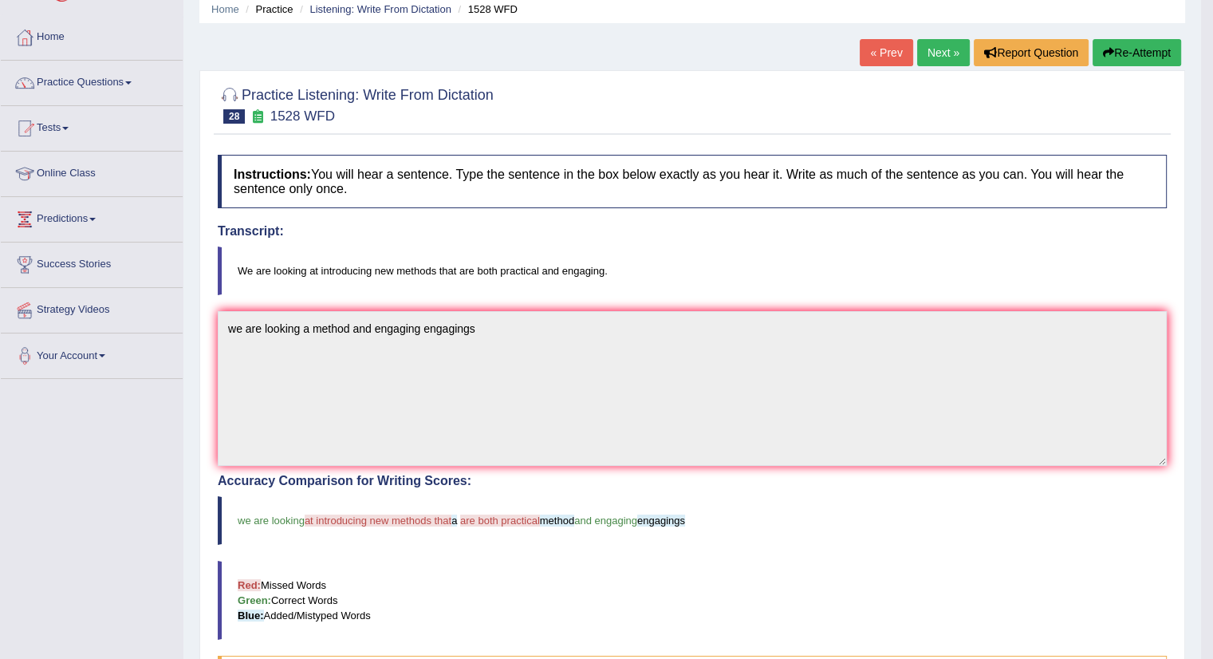
click at [926, 52] on link "Next »" at bounding box center [943, 52] width 53 height 27
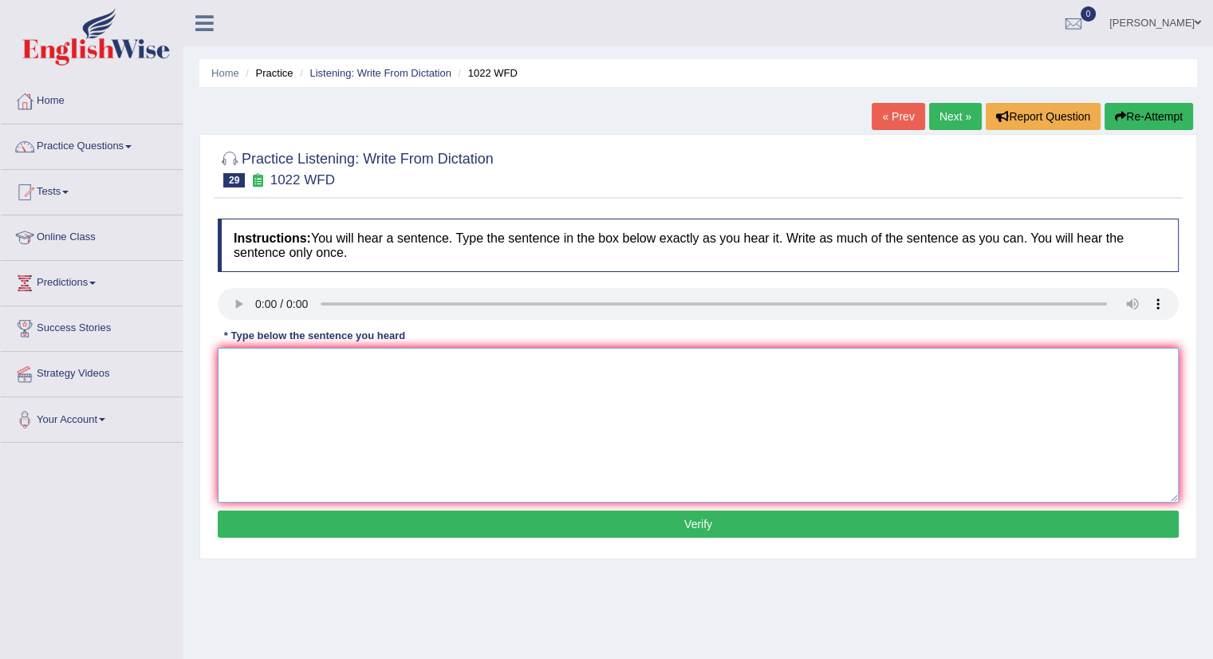
click at [266, 364] on textarea at bounding box center [698, 425] width 961 height 155
type textarea "math is a foundation realising the data"
click at [593, 527] on button "Verify" at bounding box center [698, 523] width 961 height 27
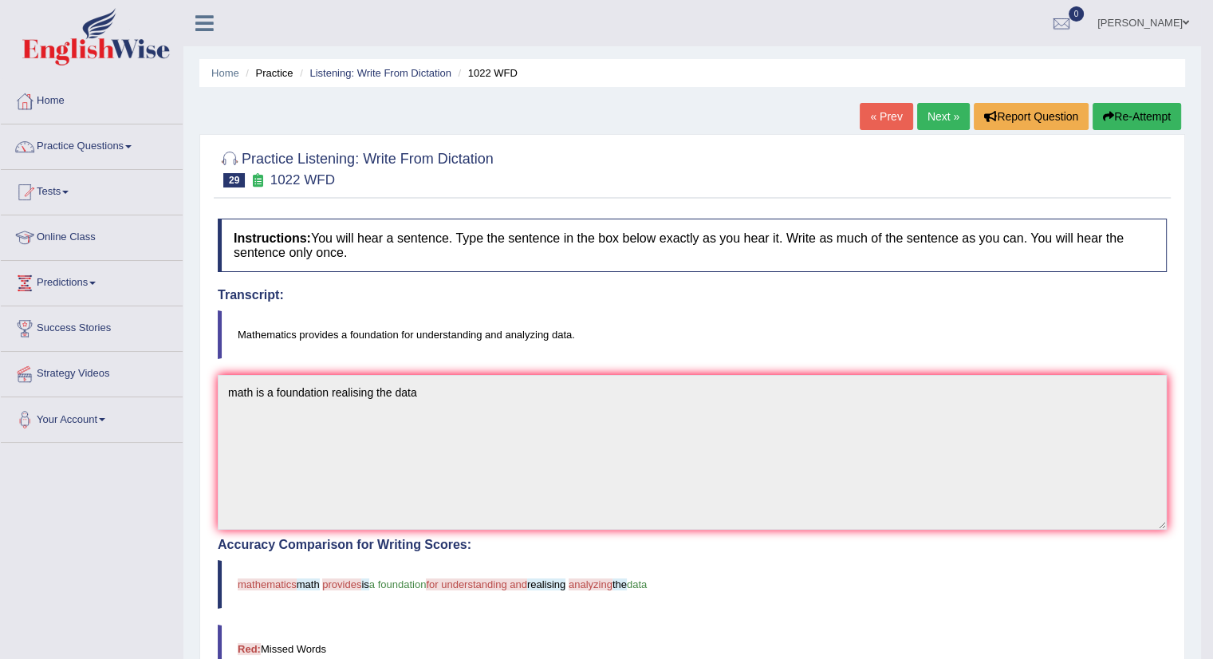
click at [1134, 112] on button "Re-Attempt" at bounding box center [1136, 116] width 88 height 27
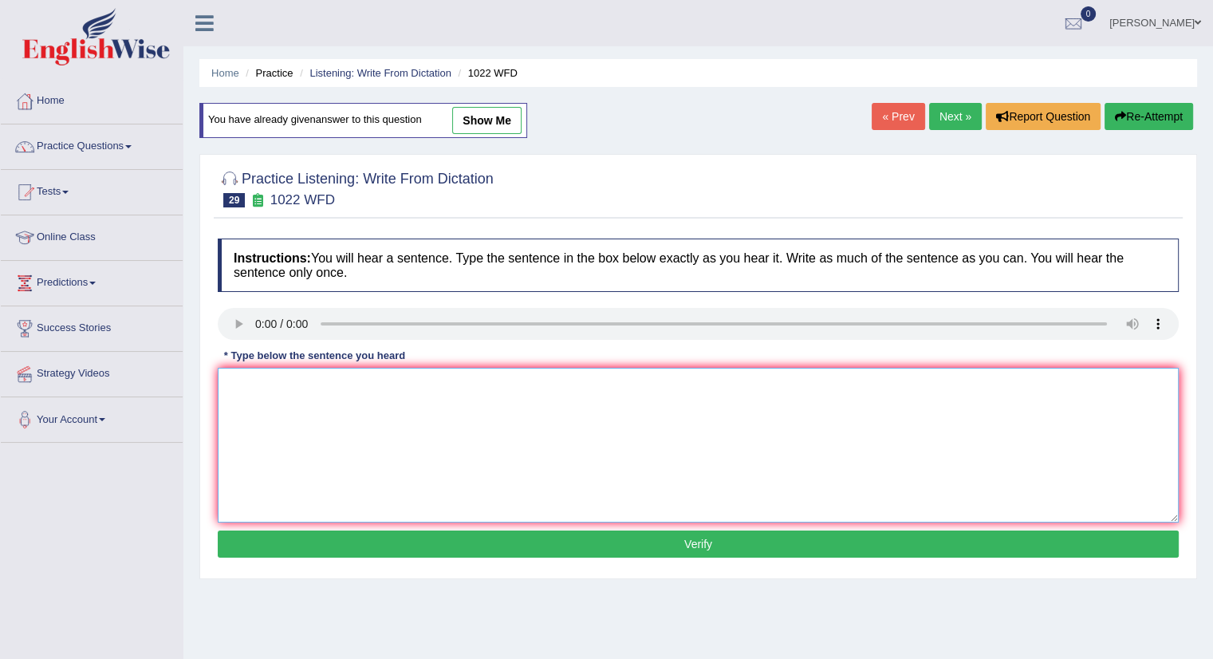
click at [286, 380] on textarea at bounding box center [698, 445] width 961 height 155
type textarea "mathematics are foundation realising data"
click at [594, 546] on button "Verify" at bounding box center [698, 543] width 961 height 27
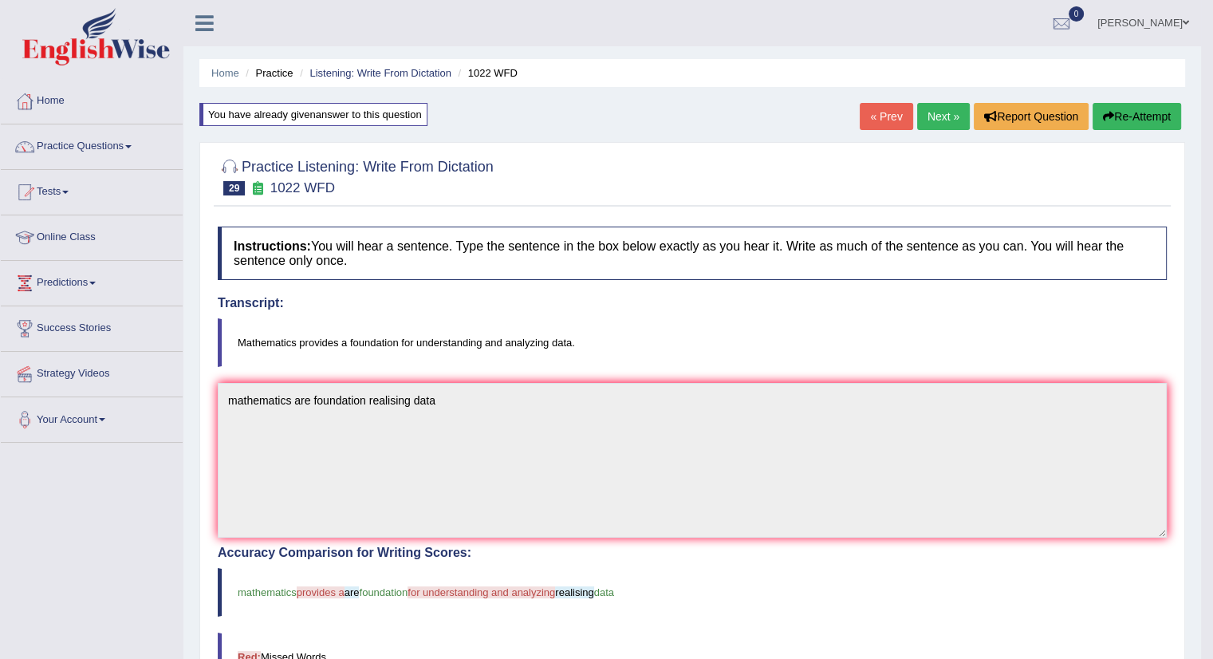
click at [939, 123] on link "Next »" at bounding box center [943, 116] width 53 height 27
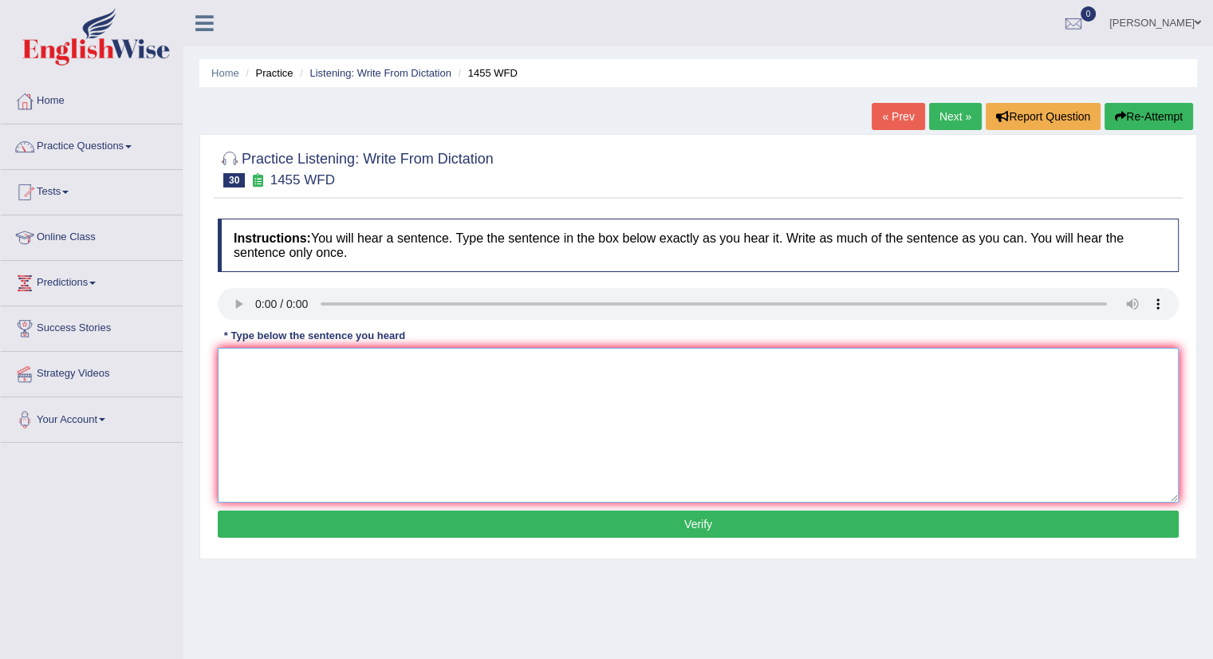
click at [328, 446] on textarea at bounding box center [698, 425] width 961 height 155
type textarea "you must wair glass at the construction site"
click at [612, 522] on button "Verify" at bounding box center [698, 523] width 961 height 27
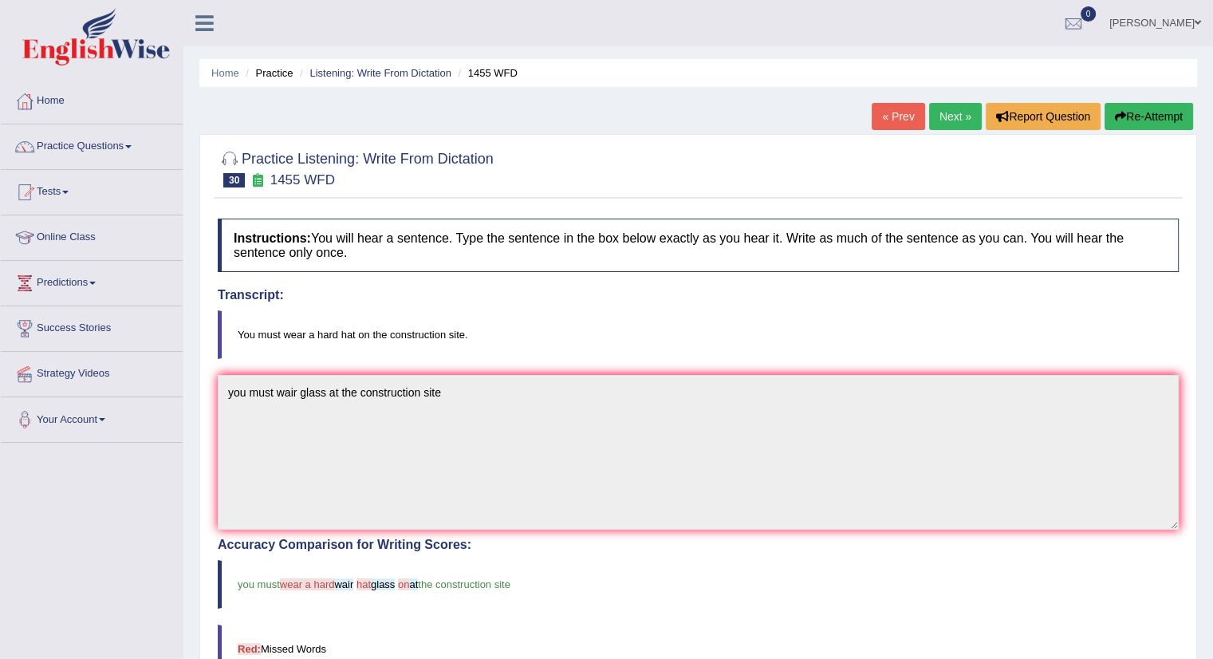
click at [945, 116] on link "Next »" at bounding box center [955, 116] width 53 height 27
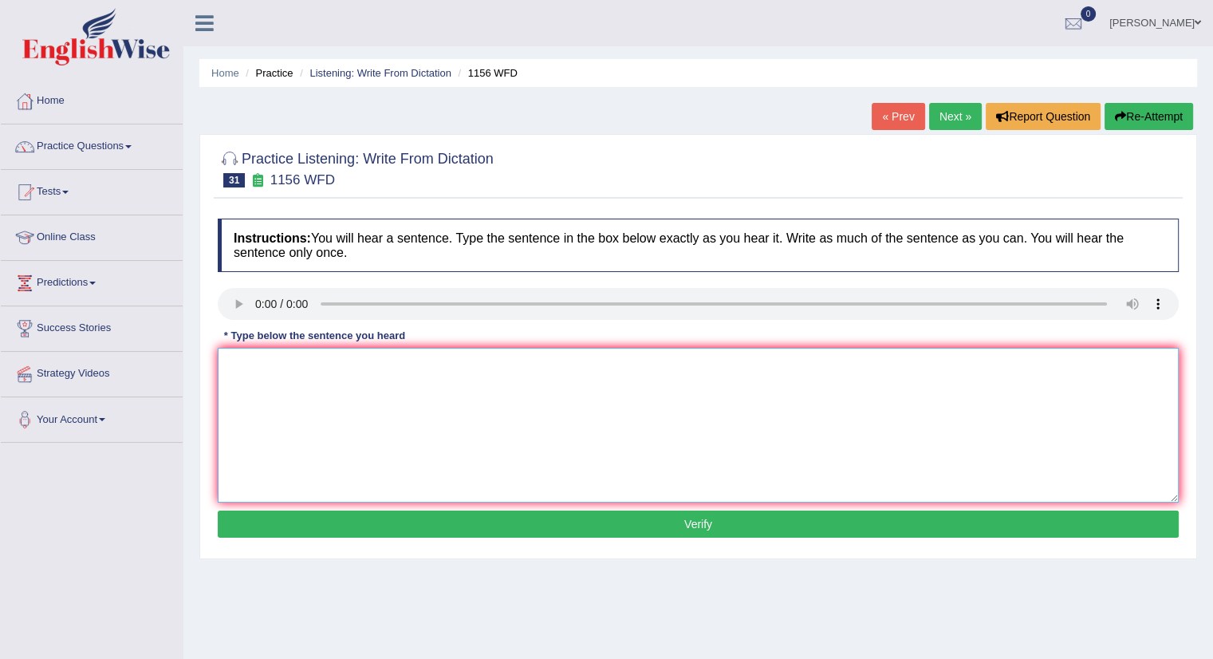
click at [319, 389] on textarea at bounding box center [698, 425] width 961 height 155
type textarea "chemical reactions are combine or change"
click at [501, 521] on button "Verify" at bounding box center [698, 523] width 961 height 27
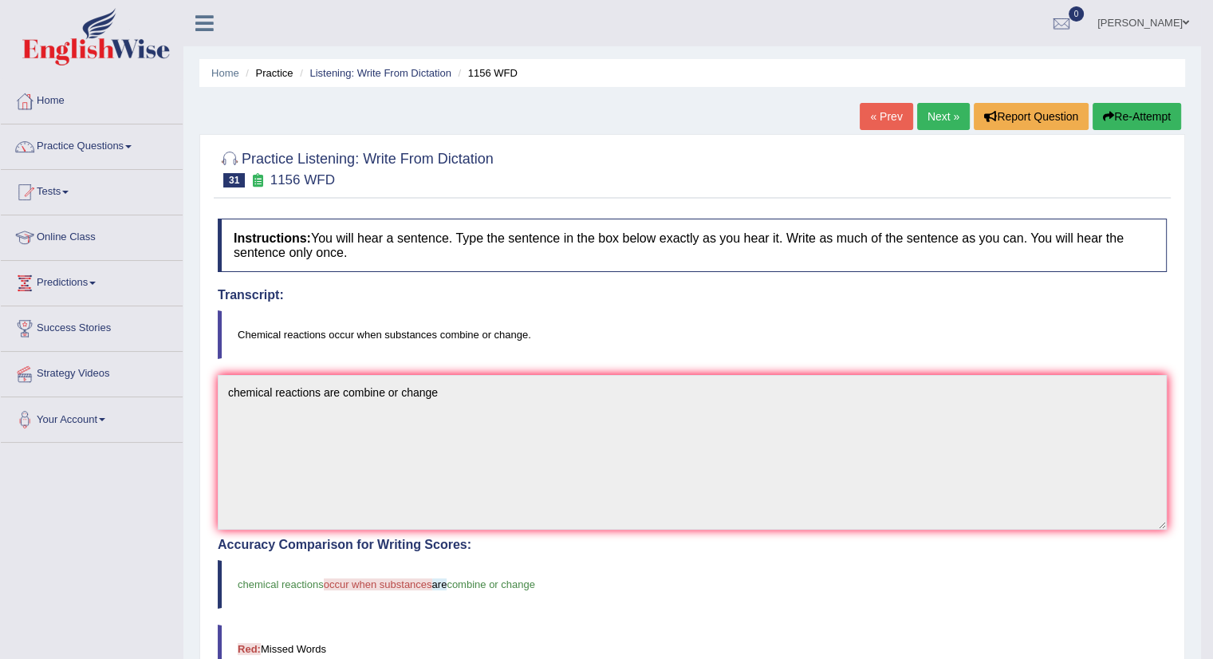
click at [926, 109] on link "Next »" at bounding box center [943, 116] width 53 height 27
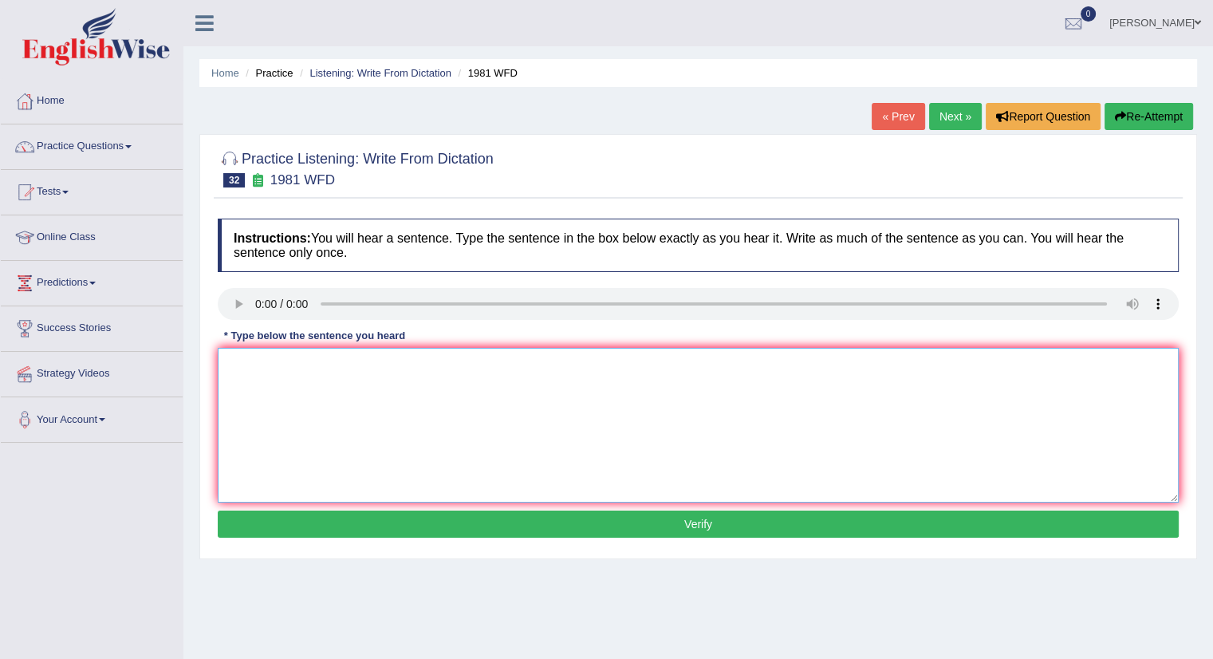
click at [280, 361] on textarea at bounding box center [698, 425] width 961 height 155
type textarea "all of your urguments must be support supports element of theory"
click at [584, 520] on button "Verify" at bounding box center [698, 523] width 961 height 27
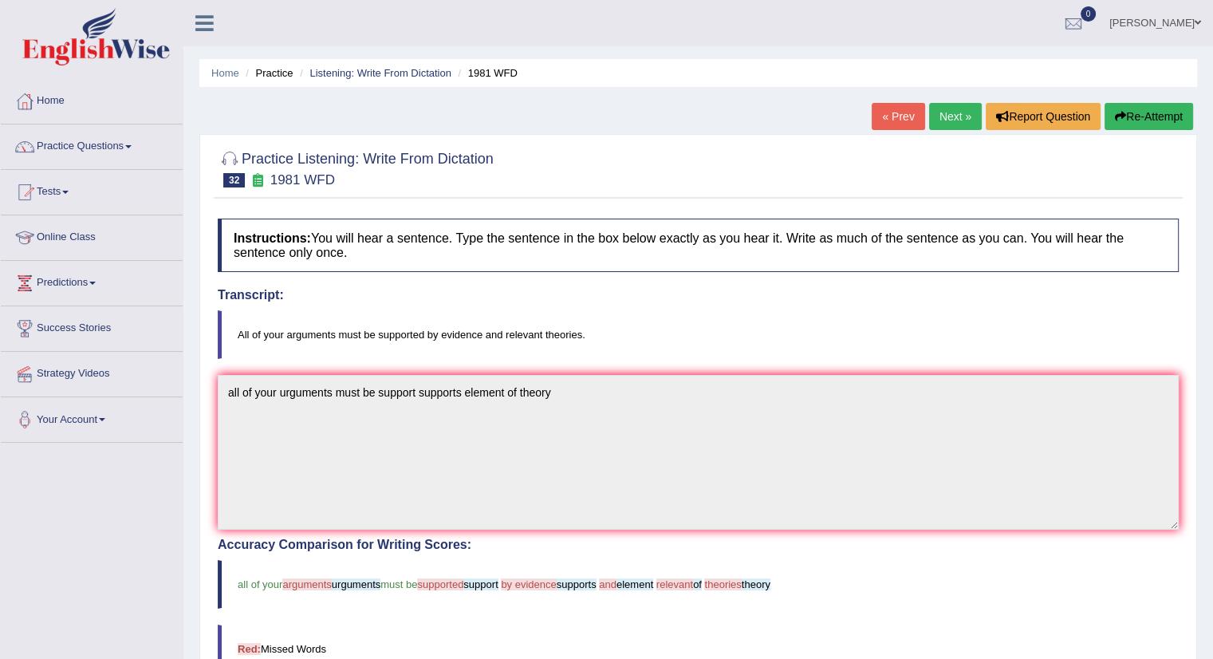
click at [1166, 114] on button "Re-Attempt" at bounding box center [1148, 116] width 88 height 27
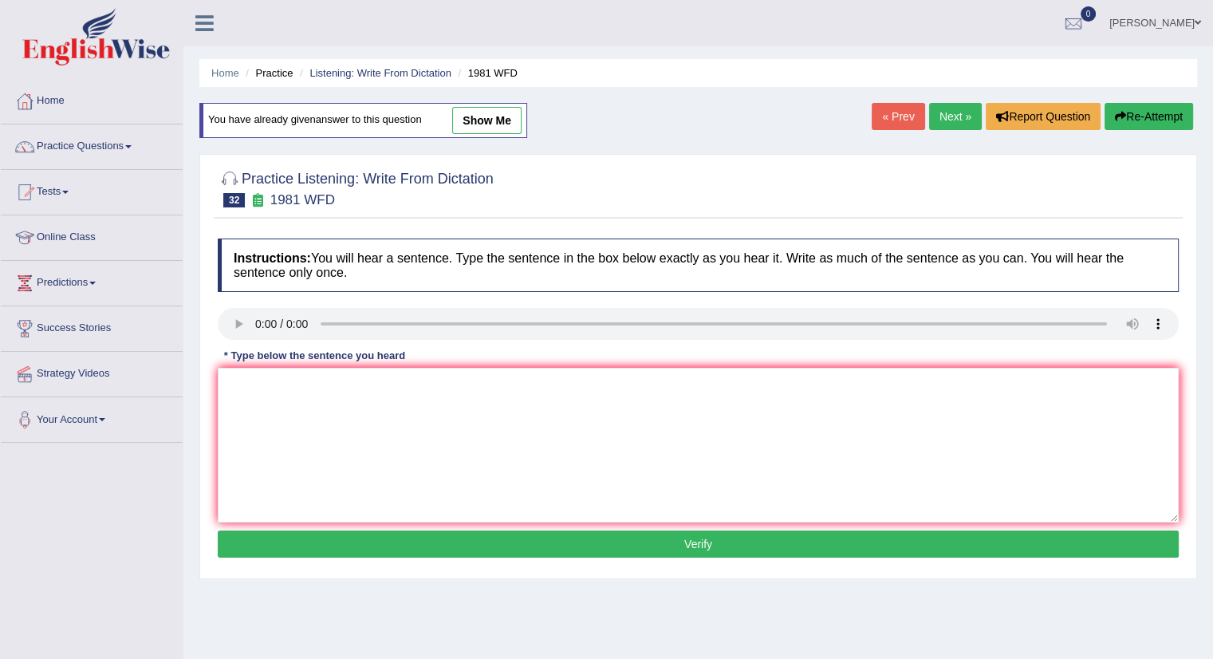
click at [1166, 114] on button "Re-Attempt" at bounding box center [1148, 116] width 88 height 27
click at [284, 391] on textarea at bounding box center [698, 445] width 961 height 155
type textarea "all of your arguments must be support relevant theories"
click at [680, 541] on button "Verify" at bounding box center [698, 543] width 961 height 27
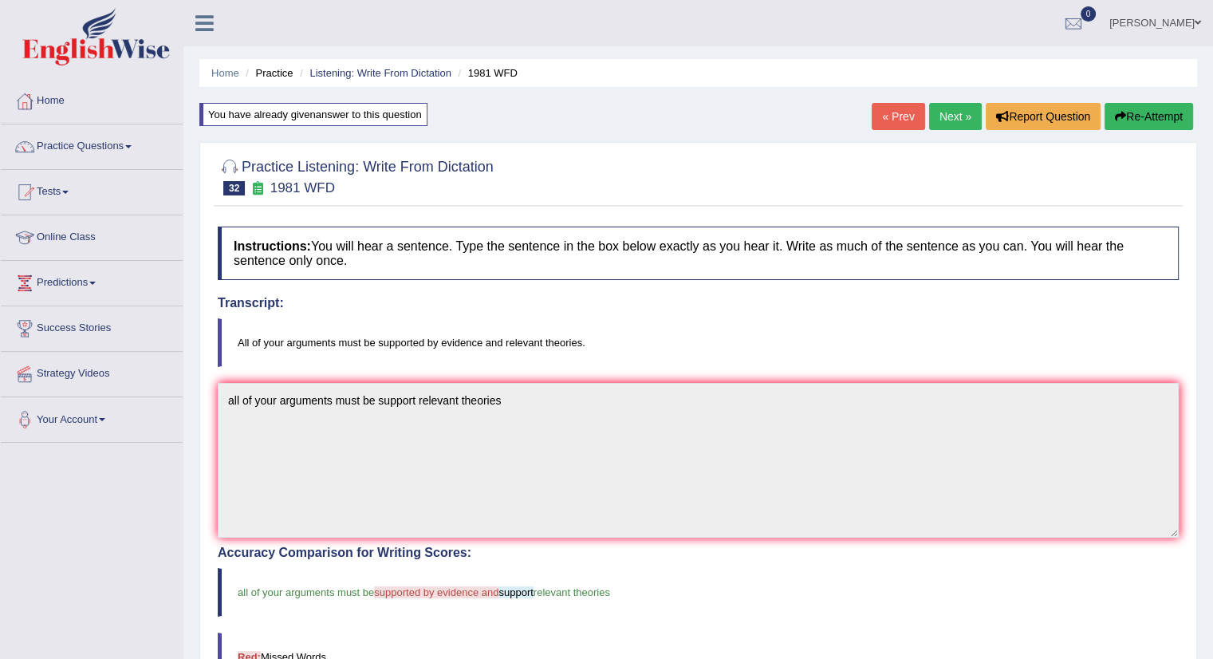
click at [956, 116] on link "Next »" at bounding box center [955, 116] width 53 height 27
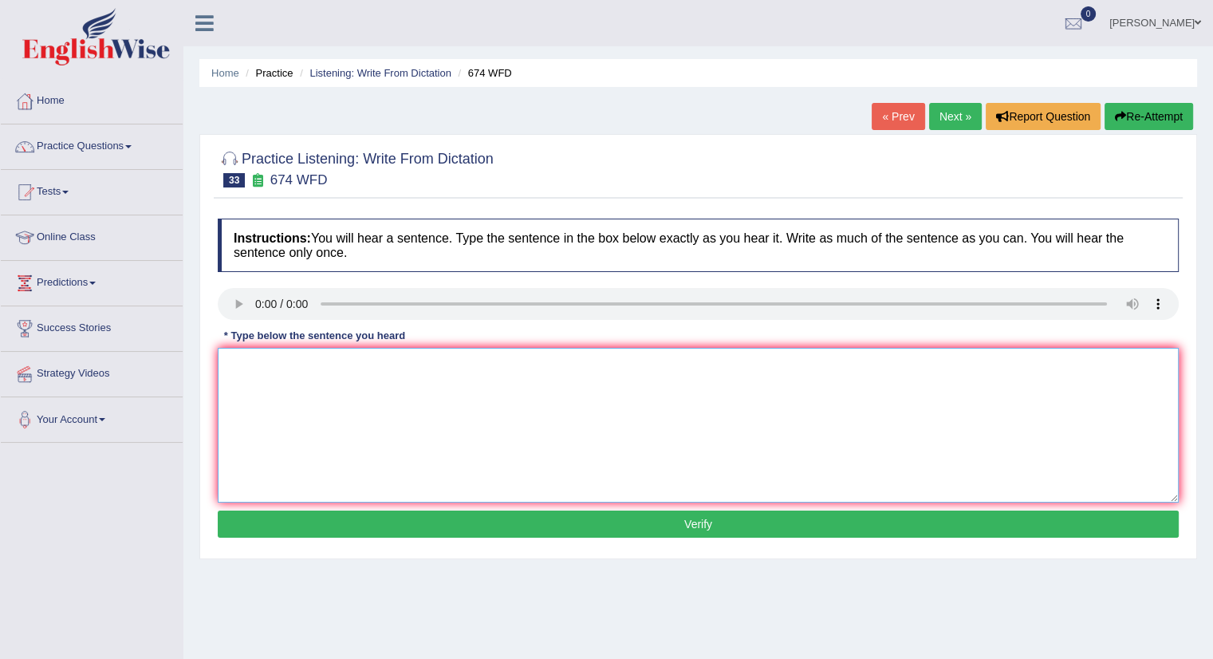
click at [261, 352] on textarea at bounding box center [698, 425] width 961 height 155
type textarea "an employement rate level levels in this year years"
click at [530, 519] on button "Verify" at bounding box center [698, 523] width 961 height 27
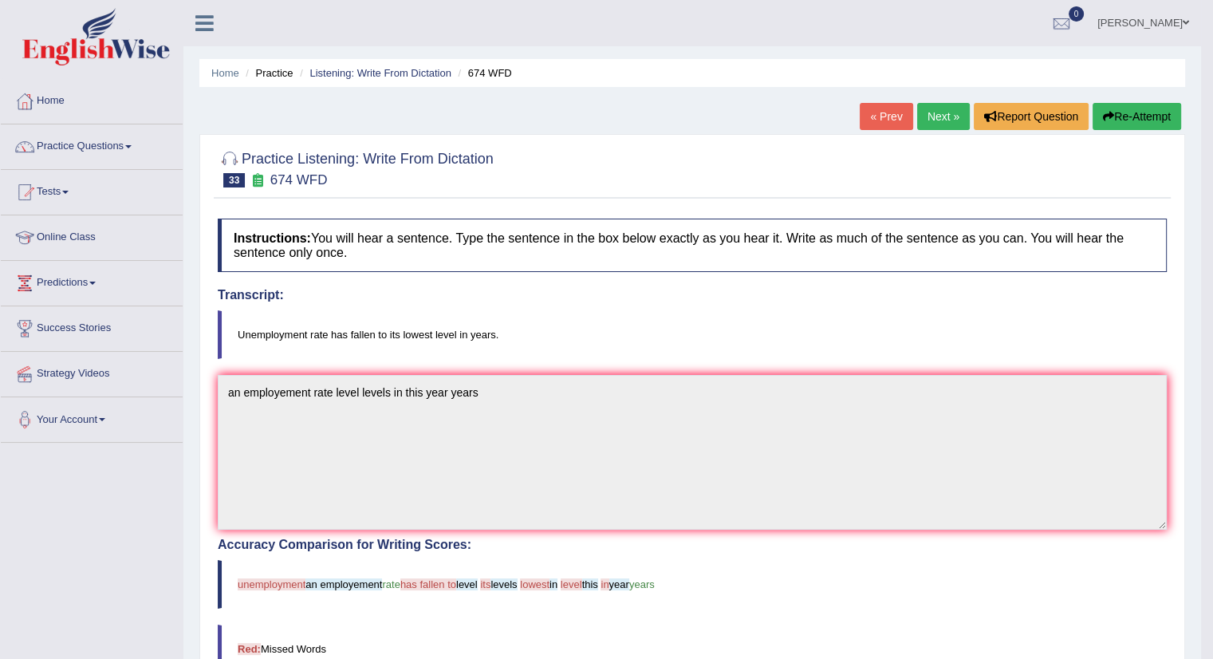
click at [135, 149] on link "Practice Questions" at bounding box center [92, 144] width 182 height 40
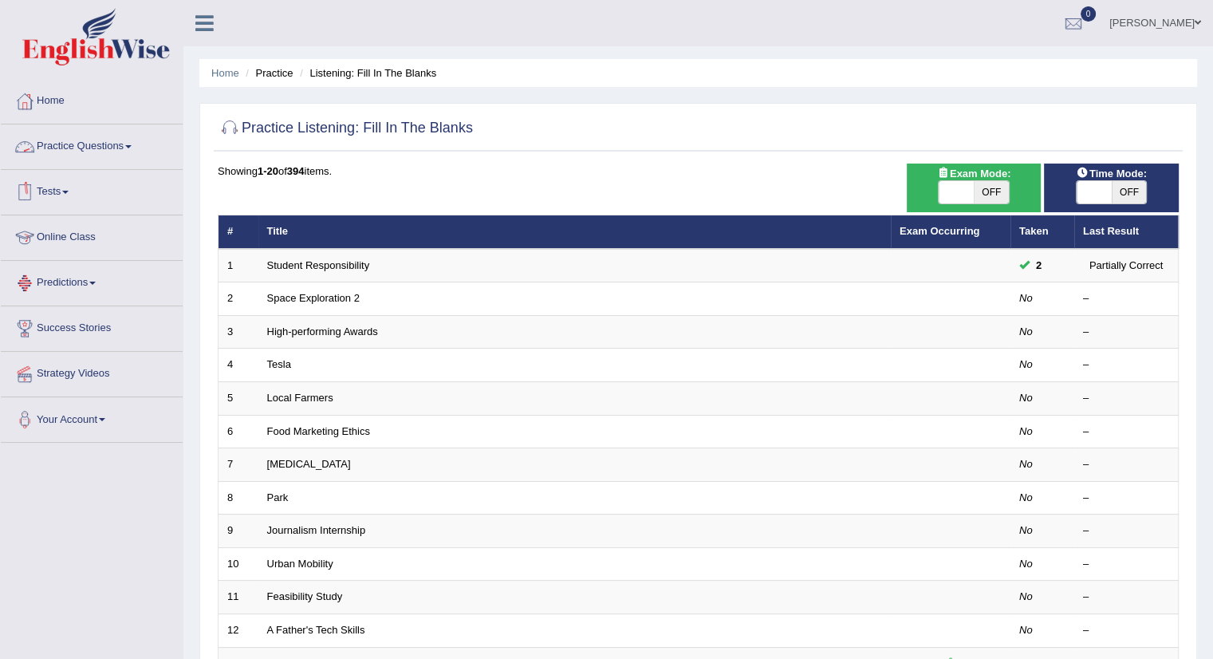
click at [133, 151] on link "Practice Questions" at bounding box center [92, 144] width 182 height 40
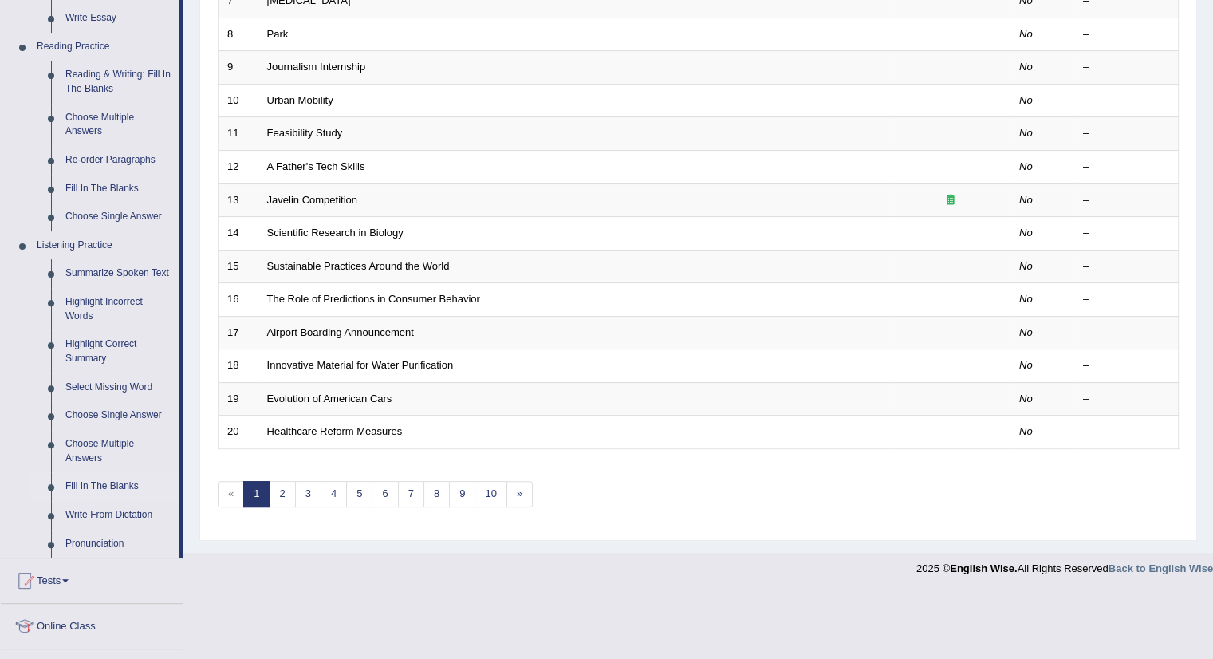
scroll to position [467, 0]
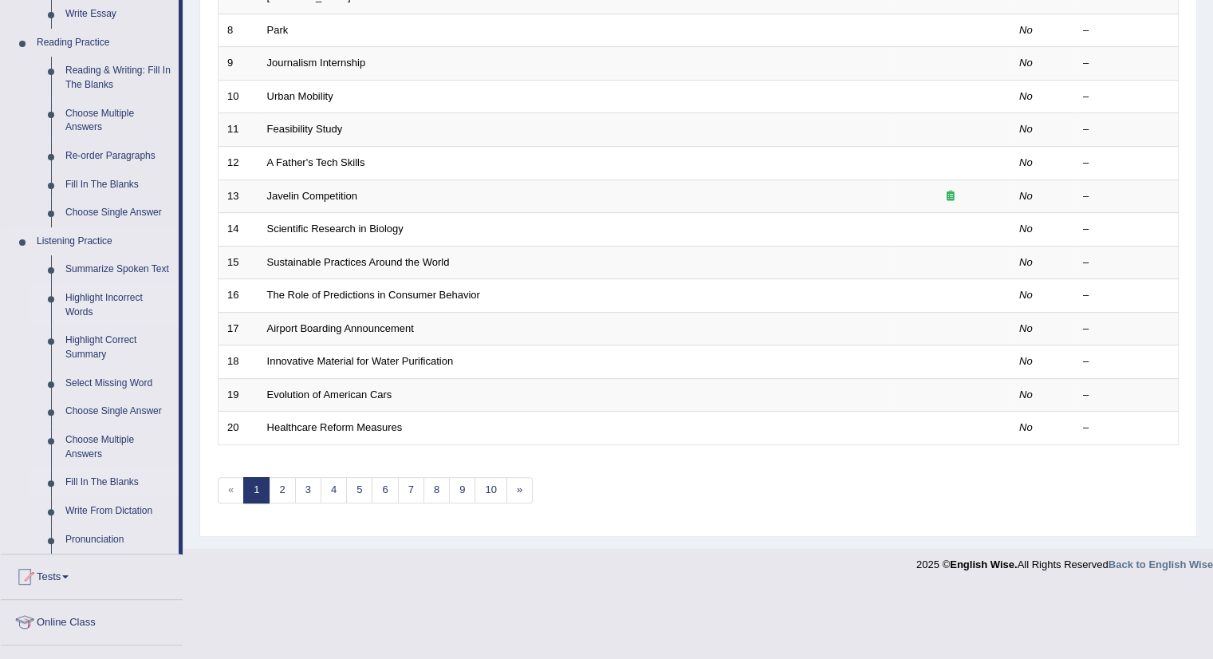
click at [112, 301] on link "Highlight Incorrect Words" at bounding box center [118, 305] width 120 height 42
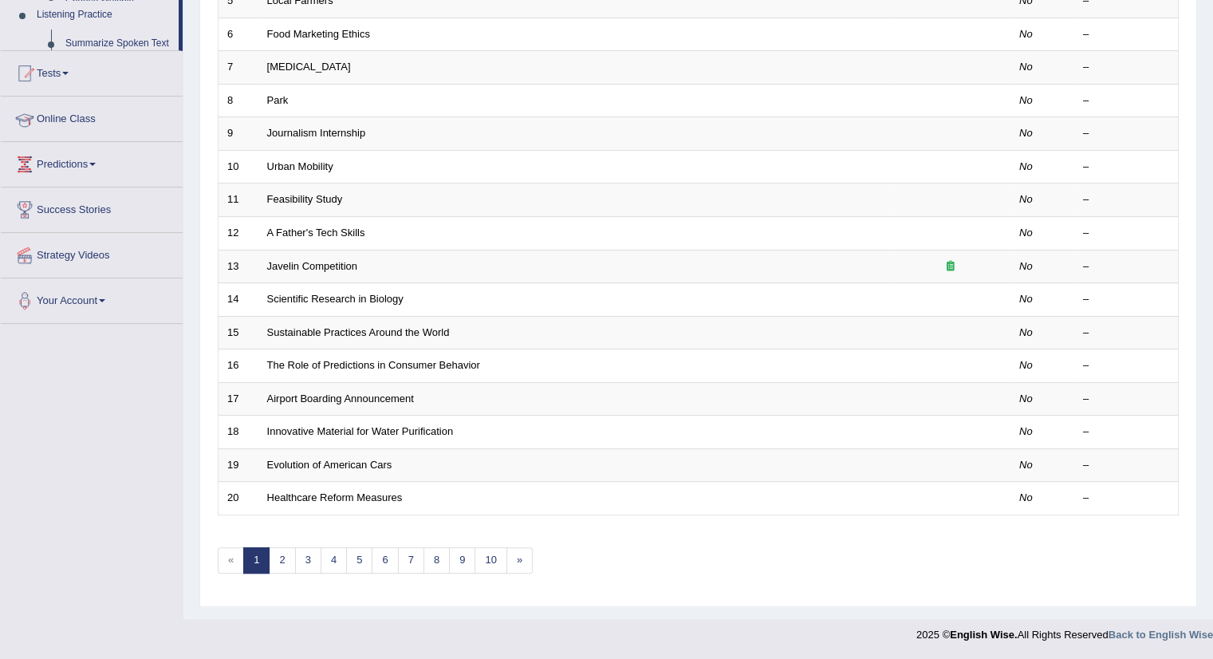
scroll to position [392, 0]
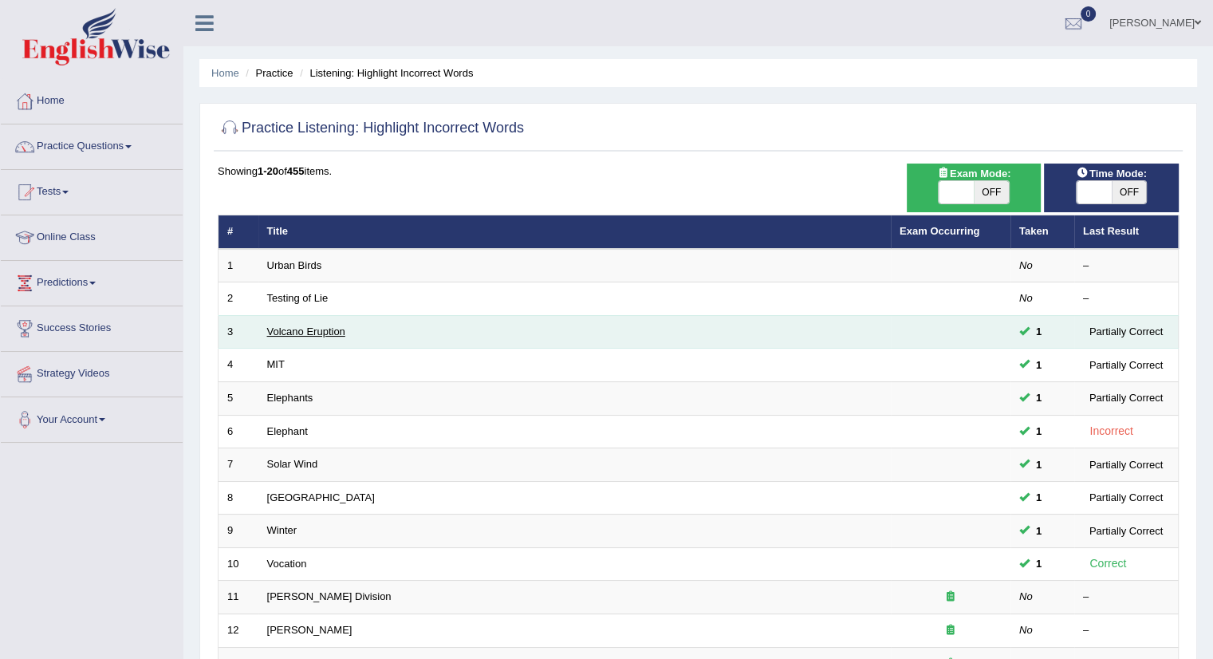
click at [328, 325] on link "Volcano Eruption" at bounding box center [306, 331] width 78 height 12
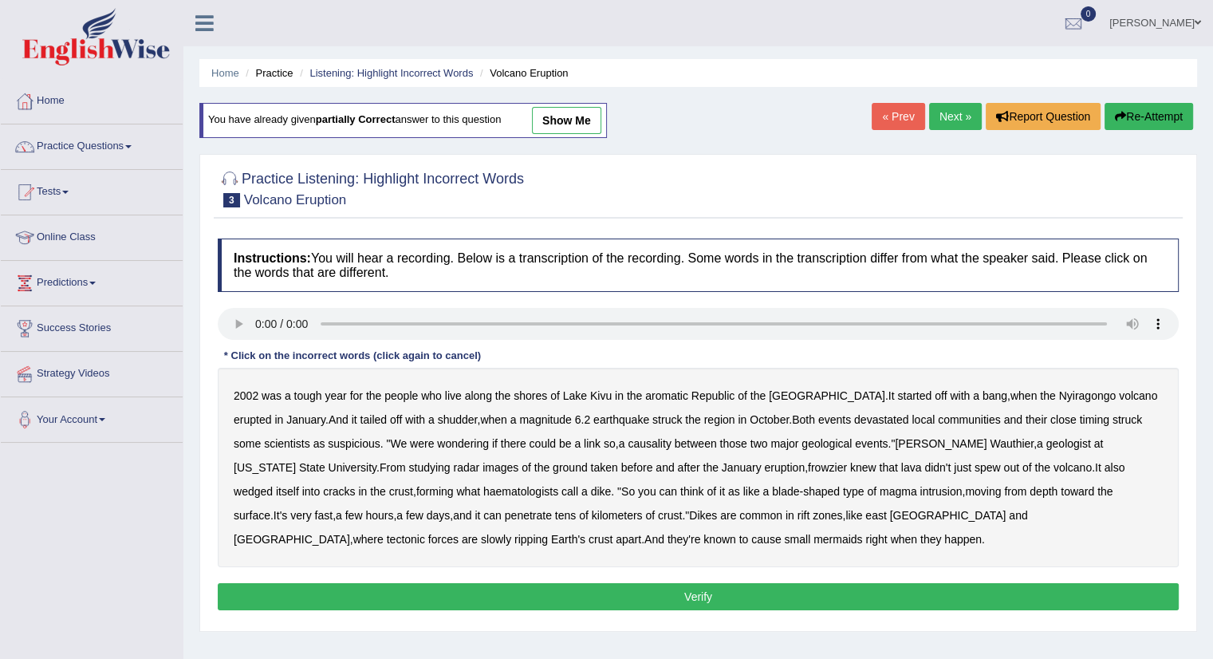
click at [580, 377] on div "2002 was a tough year for the people who live along the shores of [GEOGRAPHIC_D…" at bounding box center [698, 467] width 961 height 199
click at [1059, 393] on b "Nyiragongo" at bounding box center [1087, 395] width 57 height 13
click at [627, 437] on b "causality" at bounding box center [648, 443] width 43 height 13
click at [808, 466] on b "frowzier" at bounding box center [827, 467] width 39 height 13
click at [483, 487] on b "haematologists" at bounding box center [520, 491] width 75 height 13
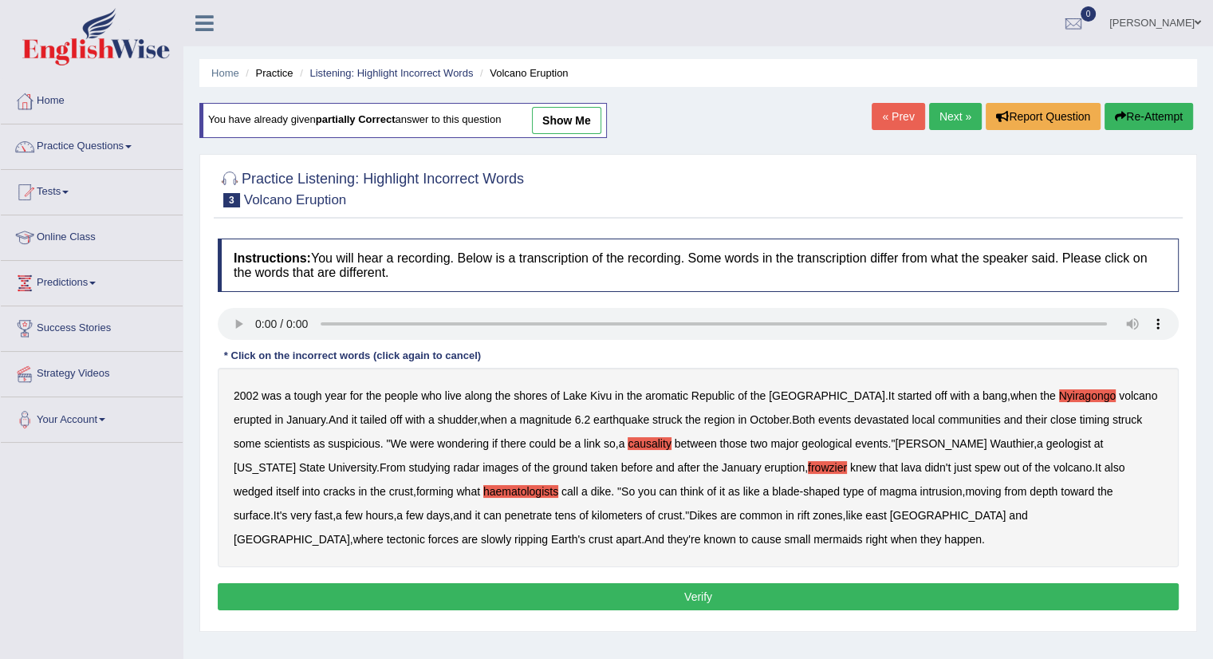
click at [548, 533] on b "ripping" at bounding box center [530, 539] width 33 height 13
click at [515, 597] on button "Verify" at bounding box center [698, 596] width 961 height 27
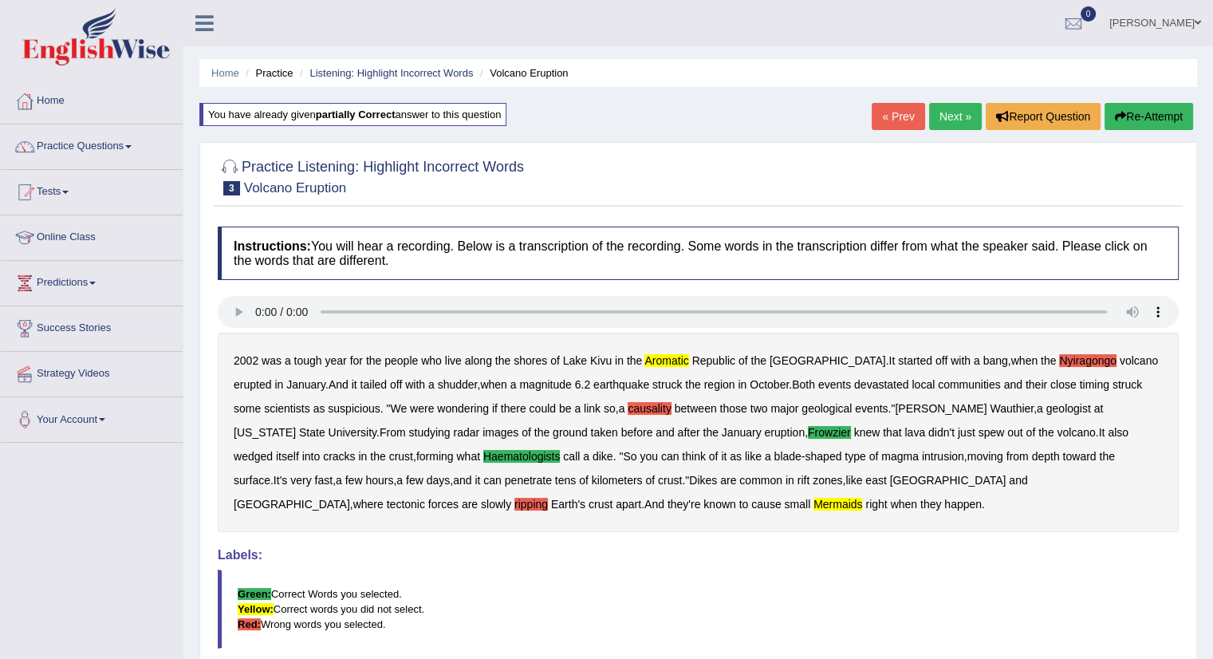
click at [954, 112] on link "Next »" at bounding box center [955, 116] width 53 height 27
